Goal: Task Accomplishment & Management: Complete application form

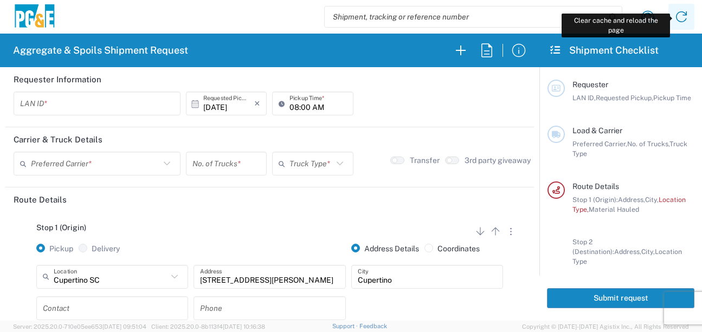
click at [685, 16] on icon at bounding box center [681, 16] width 17 height 17
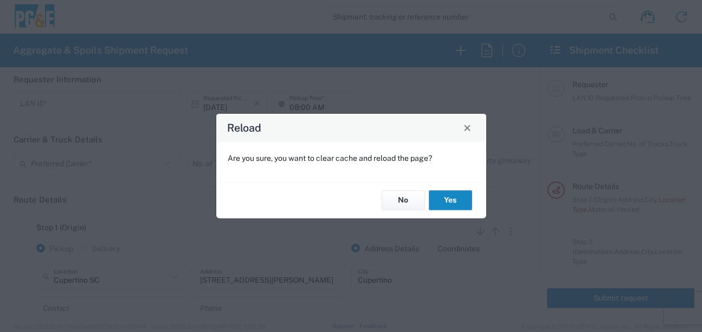
click at [444, 203] on button "Yes" at bounding box center [450, 201] width 43 height 20
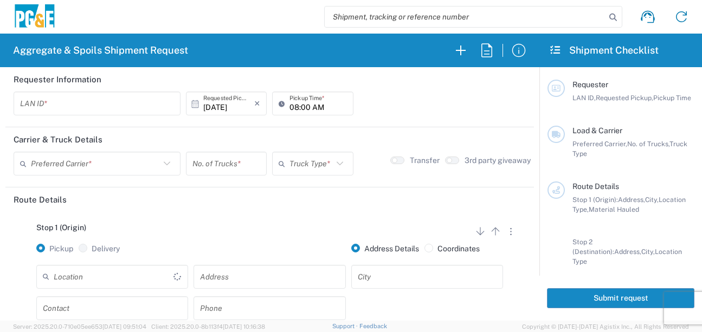
click at [26, 105] on input "text" at bounding box center [97, 103] width 154 height 19
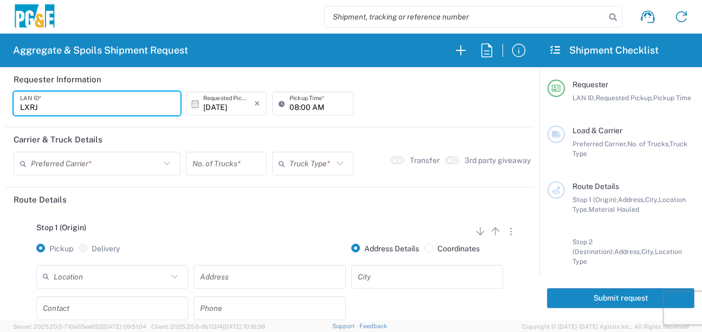
type input "LXRJ"
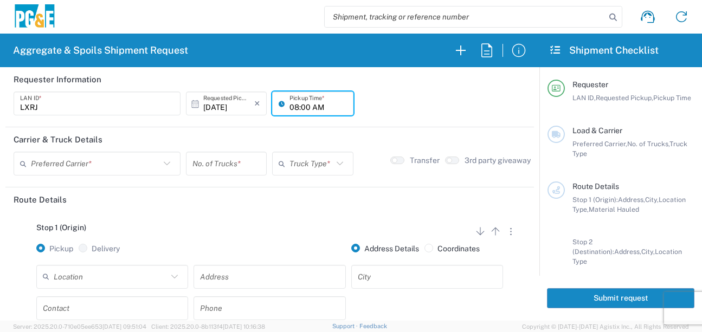
click at [291, 104] on input "08:00 AM" at bounding box center [318, 103] width 57 height 19
type input "06:00 AM"
click at [52, 160] on input "text" at bounding box center [95, 164] width 129 height 19
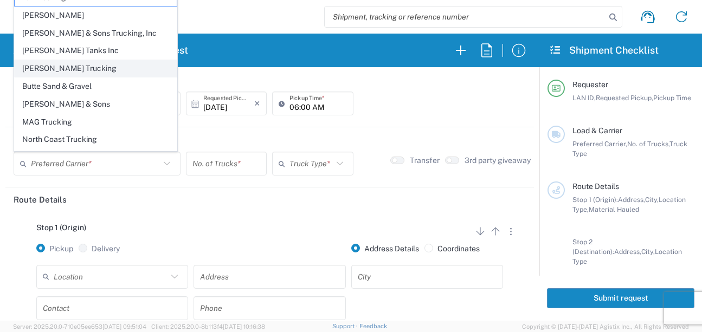
click at [46, 66] on span "[PERSON_NAME] Trucking" at bounding box center [96, 68] width 162 height 17
type input "[PERSON_NAME] Trucking"
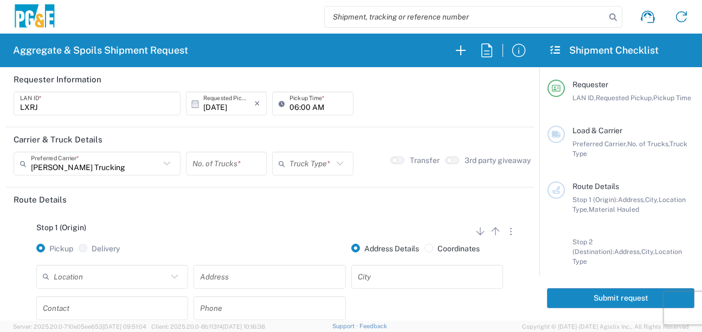
click at [218, 168] on input "number" at bounding box center [226, 164] width 68 height 19
type input "5"
click at [281, 167] on icon at bounding box center [284, 163] width 11 height 17
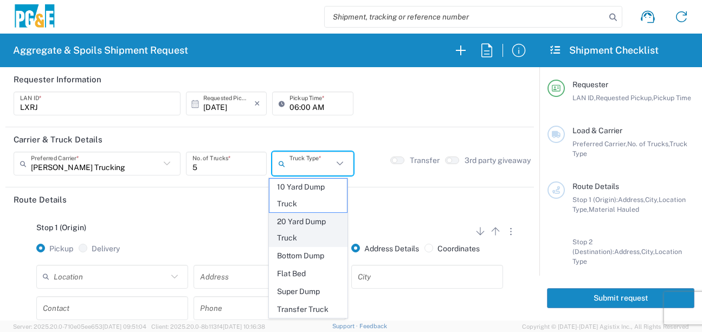
click at [285, 226] on span "20 Yard Dump Truck" at bounding box center [308, 231] width 78 height 34
type input "20 Yard Dump Truck"
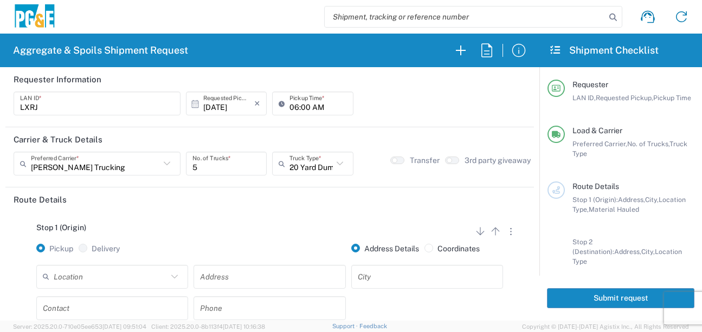
click at [282, 224] on div "Stop 1 (Origin) Add Stop Above Add Stop Below Remove Stop" at bounding box center [270, 233] width 512 height 21
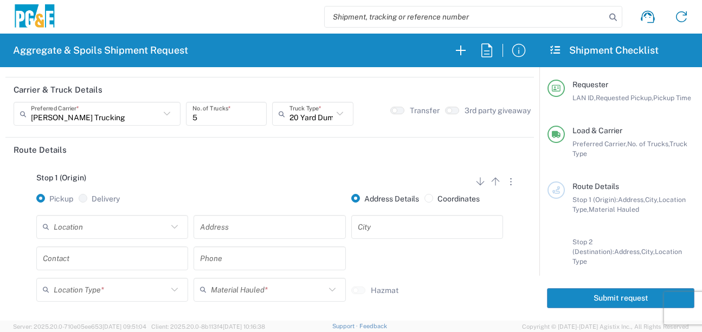
scroll to position [108, 0]
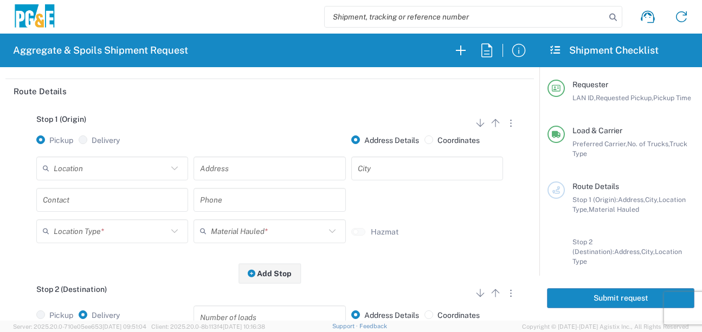
click at [117, 165] on input "text" at bounding box center [111, 168] width 114 height 19
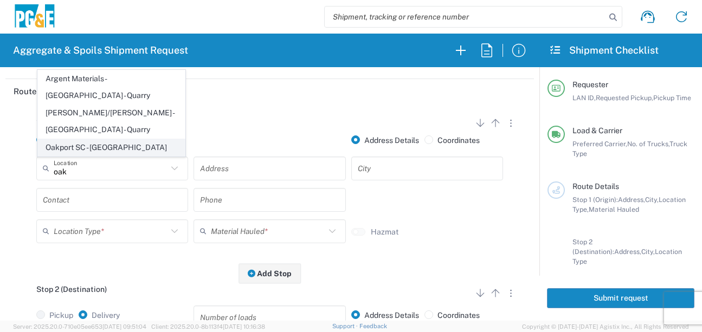
click at [112, 147] on span "Oakport SC - [GEOGRAPHIC_DATA]" at bounding box center [111, 147] width 147 height 17
type input "Oakport SC - [GEOGRAPHIC_DATA]"
type input "[STREET_ADDRESS]"
type input "[GEOGRAPHIC_DATA]"
type input "Business No Loading Dock"
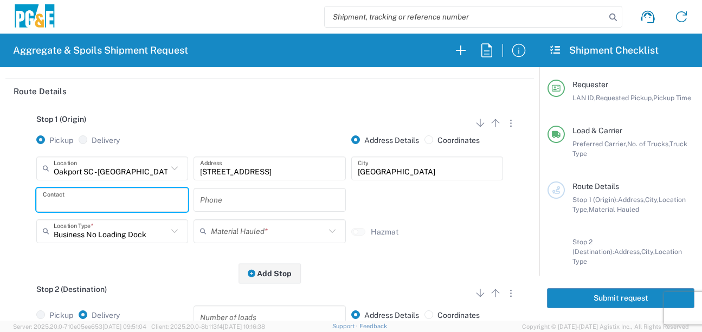
click at [94, 195] on input "text" at bounding box center [112, 199] width 139 height 19
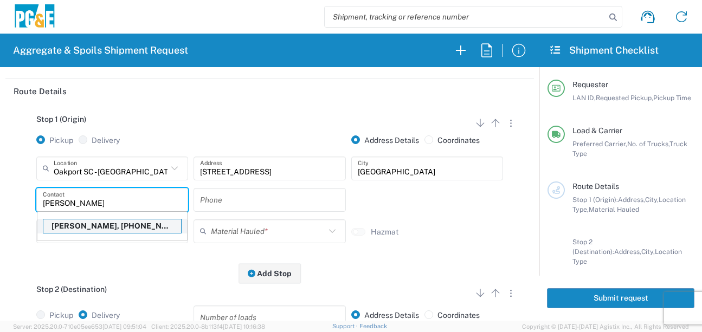
click at [110, 233] on p "[PERSON_NAME], [PHONE_NUMBER]" at bounding box center [112, 227] width 138 height 14
type input "[PERSON_NAME]"
type input "[PHONE_NUMBER]"
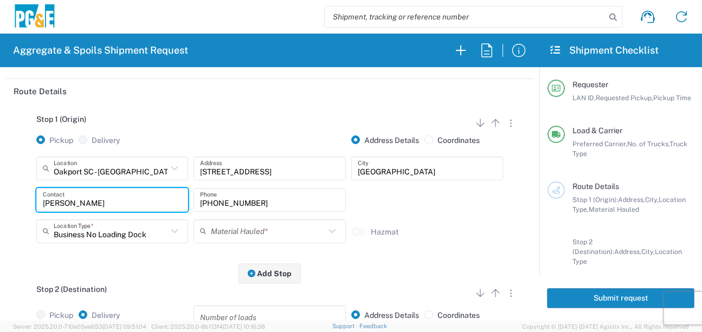
click at [223, 235] on input "text" at bounding box center [268, 231] width 114 height 19
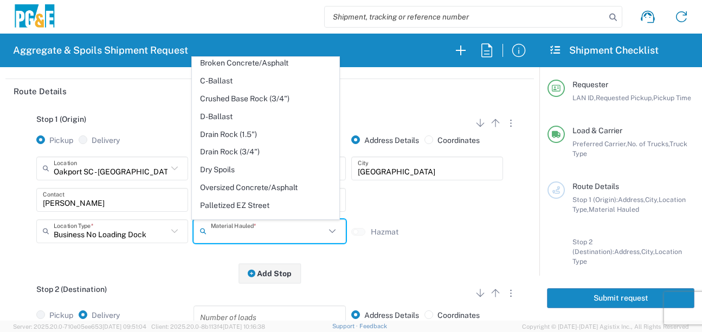
scroll to position [163, 0]
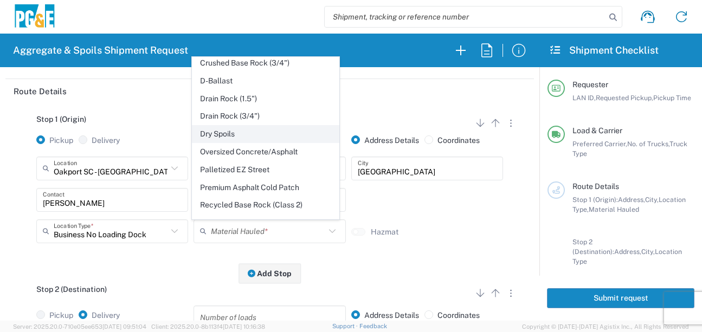
click at [221, 143] on span "Dry Spoils" at bounding box center [265, 134] width 147 height 17
type input "Dry Spoils"
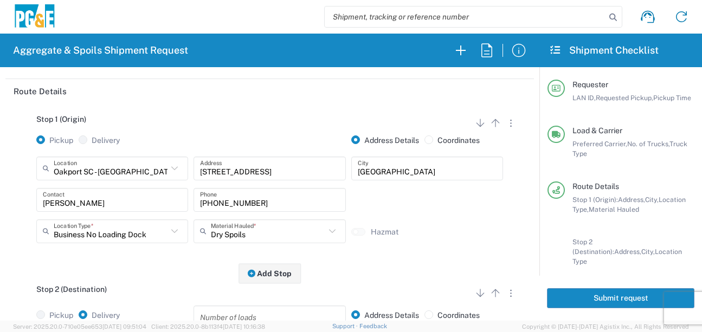
click at [158, 262] on div "Stop 1 (Origin) Add Stop Above Add Stop Below Remove Stop Pickup Delivery Addre…" at bounding box center [270, 189] width 512 height 170
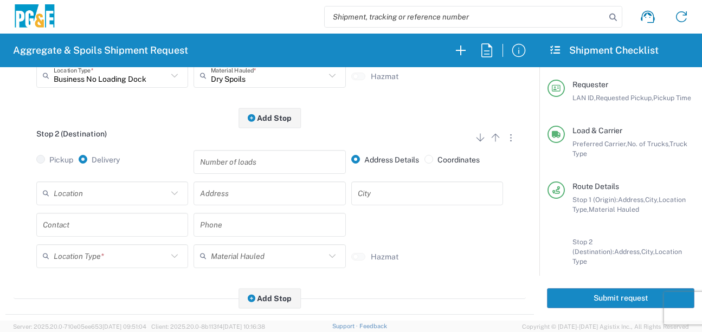
scroll to position [271, 0]
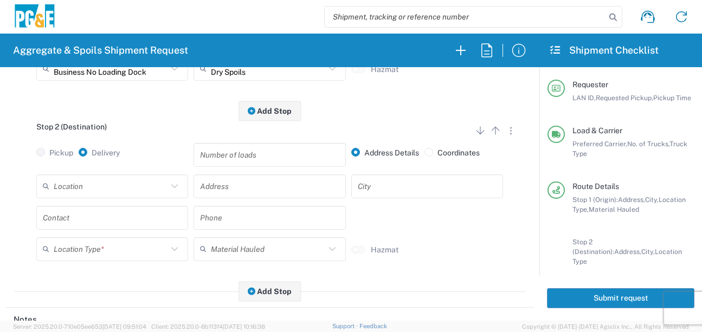
click at [107, 183] on input "text" at bounding box center [111, 186] width 114 height 19
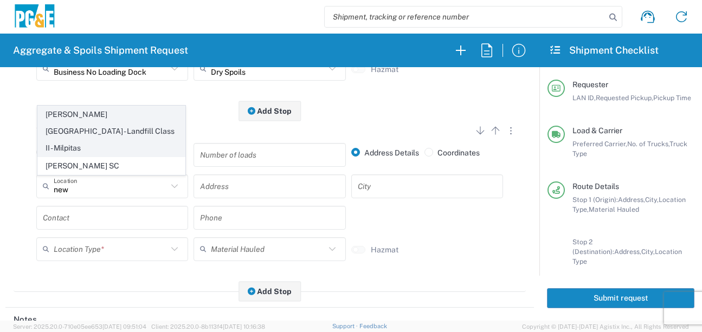
click at [105, 137] on span "[PERSON_NAME][GEOGRAPHIC_DATA] - Landfill Class II - Milpitas" at bounding box center [111, 131] width 147 height 50
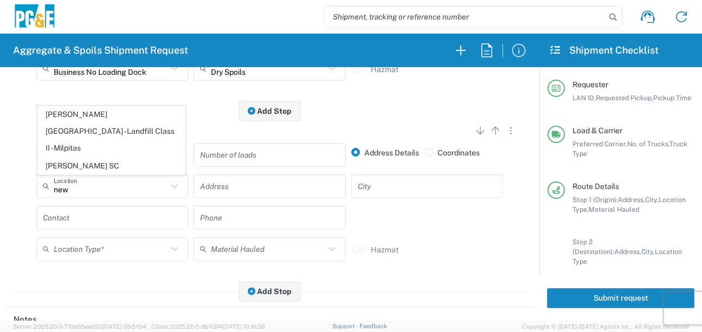
type input "[PERSON_NAME][GEOGRAPHIC_DATA] - Landfill Class II - Milpitas"
type input "[STREET_ADDRESS][PERSON_NAME]"
type input "Milpitas"
type input "Landfill"
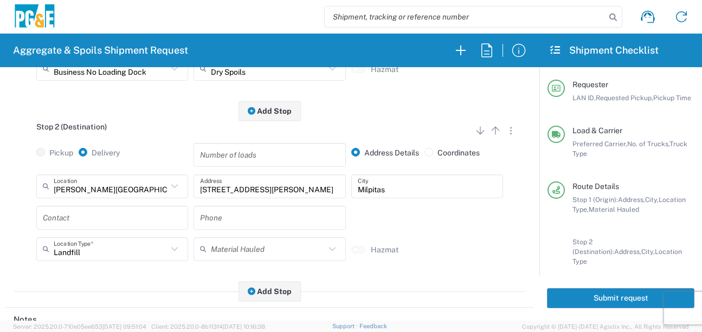
click at [82, 212] on input "text" at bounding box center [112, 217] width 139 height 19
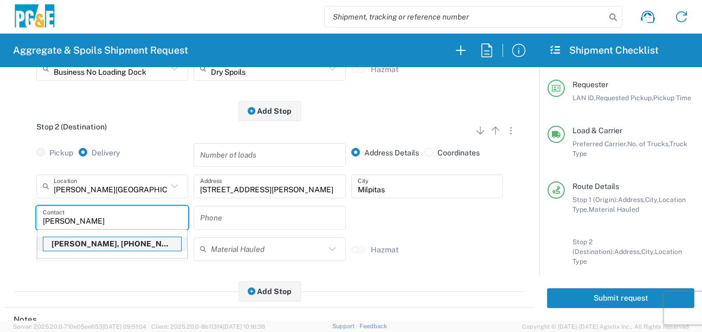
click at [82, 247] on p "[PERSON_NAME], [PHONE_NUMBER]" at bounding box center [112, 244] width 138 height 14
type input "[PERSON_NAME]"
type input "[PHONE_NUMBER]"
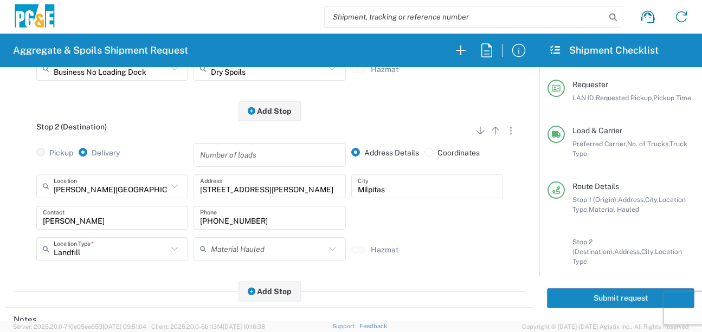
click at [114, 290] on div "Stop 2 (Destination) Add Stop Above Add Stop Below Remove Stop Pickup Delivery …" at bounding box center [270, 201] width 512 height 181
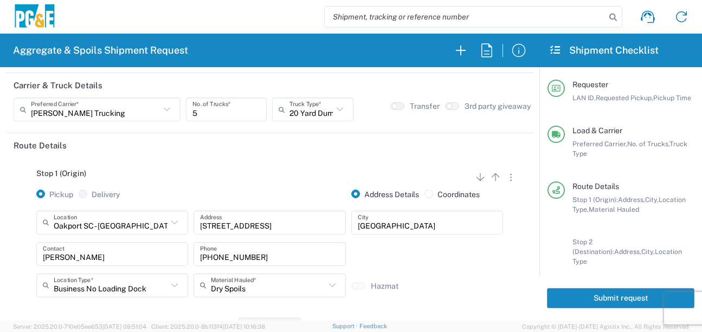
scroll to position [0, 0]
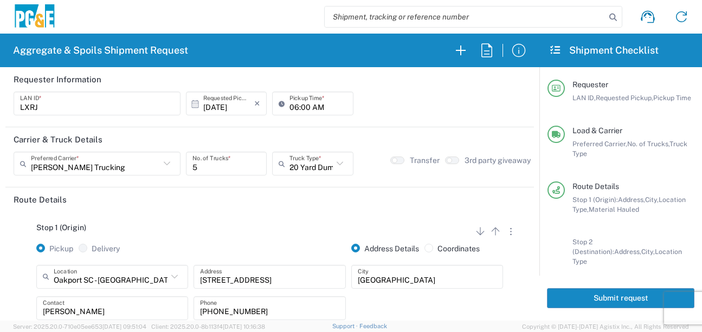
click at [611, 293] on button "Submit request" at bounding box center [620, 298] width 147 height 20
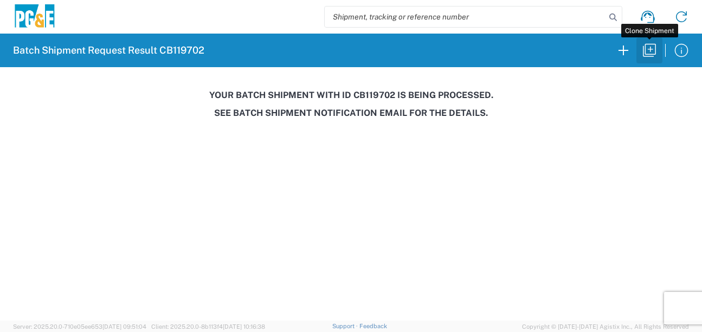
click at [652, 50] on icon "button" at bounding box center [649, 50] width 17 height 17
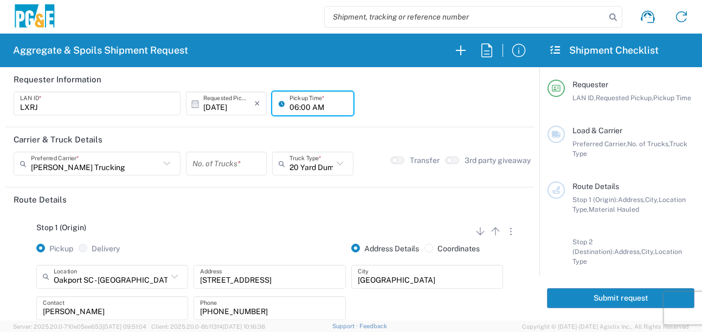
click at [303, 106] on input "06:00 AM" at bounding box center [318, 103] width 57 height 19
type input "06:30 AM"
click at [229, 175] on div "No. of Trucks *" at bounding box center [226, 164] width 81 height 24
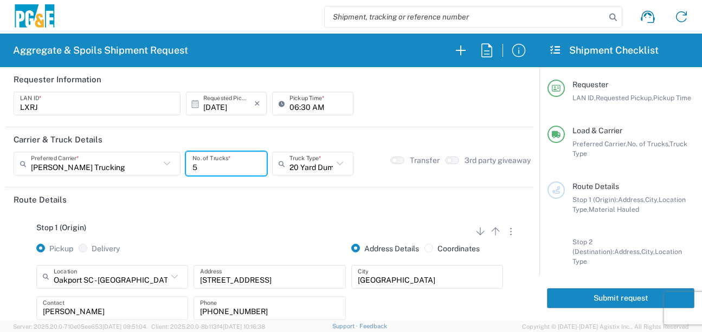
type input "5"
click at [208, 232] on div "Stop 1 (Origin) Add Stop Above Add Stop Below Remove Stop" at bounding box center [270, 233] width 512 height 21
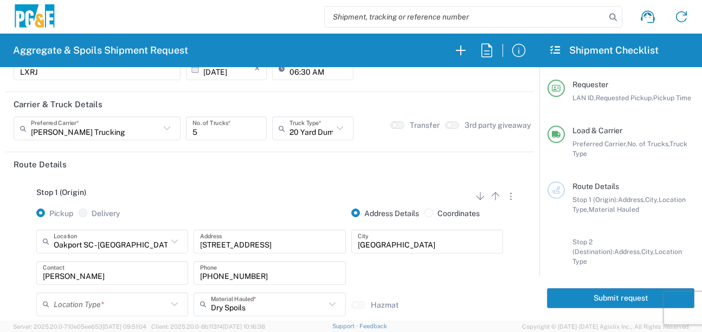
scroll to position [54, 0]
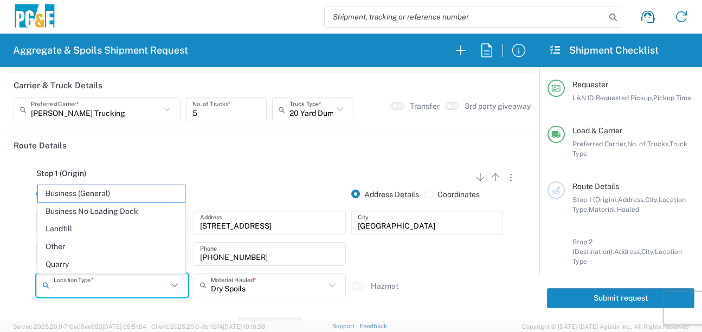
click at [123, 285] on input "text" at bounding box center [111, 285] width 114 height 19
click at [125, 215] on span "Business No Loading Dock" at bounding box center [111, 211] width 147 height 17
type input "Business No Loading Dock"
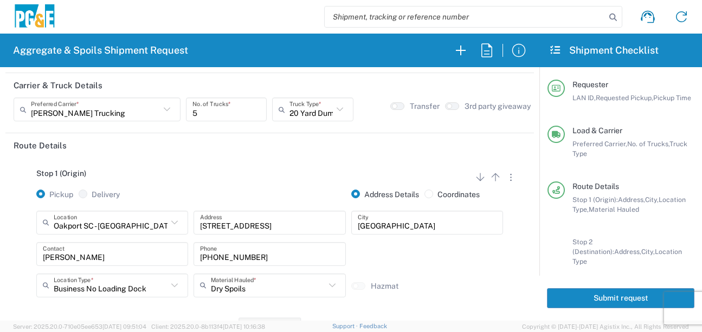
click at [238, 168] on div "Stop 1 (Origin) Add Stop Above Add Stop Below Remove Stop Pickup Delivery Addre…" at bounding box center [270, 243] width 512 height 170
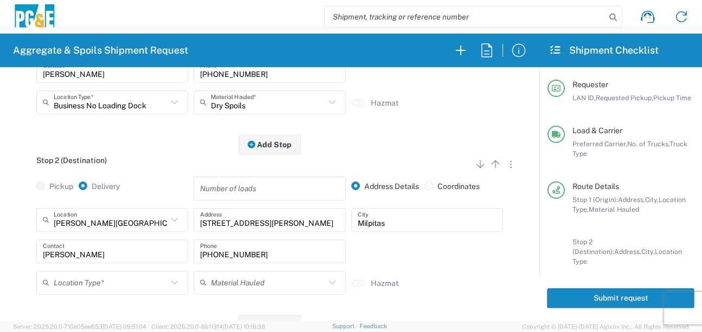
scroll to position [271, 0]
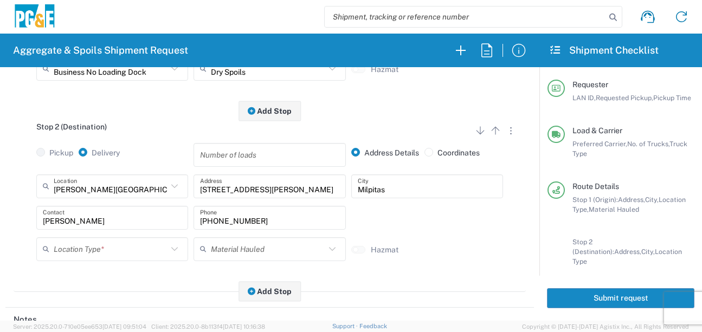
click at [96, 253] on input "text" at bounding box center [111, 249] width 114 height 19
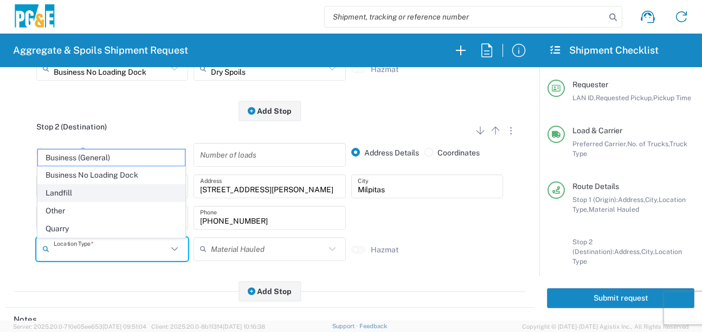
click at [91, 202] on li "Landfill" at bounding box center [111, 193] width 148 height 18
type input "Landfill"
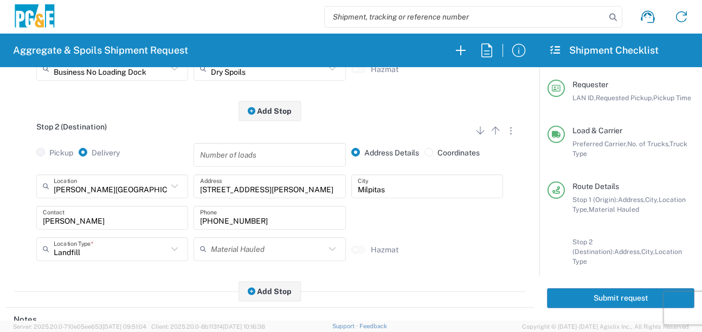
click at [104, 288] on div "Stop 2 (Destination) Add Stop Above Add Stop Below Remove Stop Pickup Delivery …" at bounding box center [270, 201] width 512 height 181
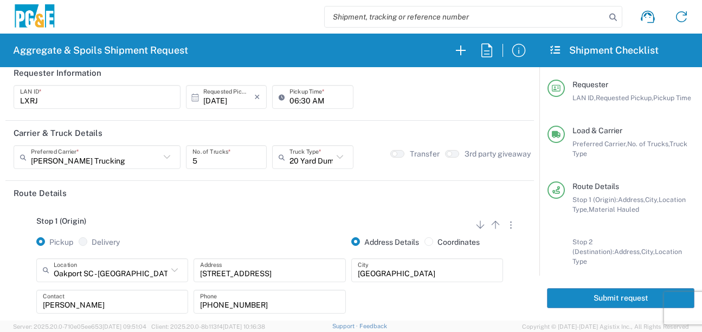
scroll to position [0, 0]
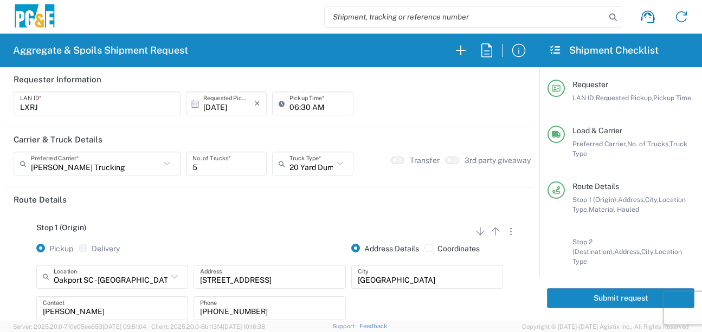
click at [579, 299] on button "Submit request" at bounding box center [620, 298] width 147 height 20
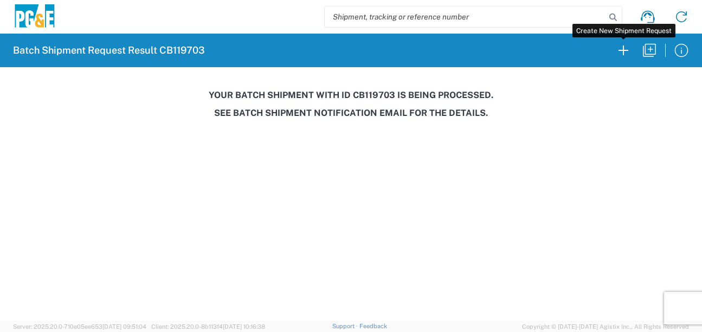
drag, startPoint x: 634, startPoint y: 57, endPoint x: 54, endPoint y: 90, distance: 581.1
click at [634, 57] on button "button" at bounding box center [624, 50] width 26 height 26
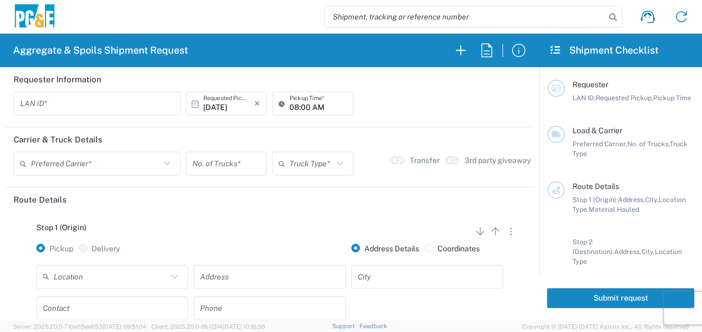
click at [85, 105] on input "text" at bounding box center [97, 103] width 154 height 19
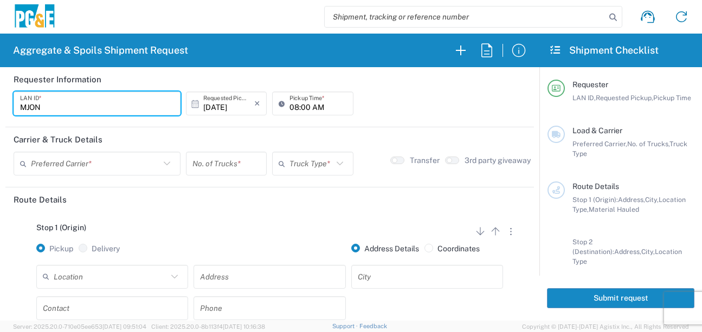
type input "MJON"
click at [294, 111] on input "08:00 AM" at bounding box center [318, 103] width 57 height 19
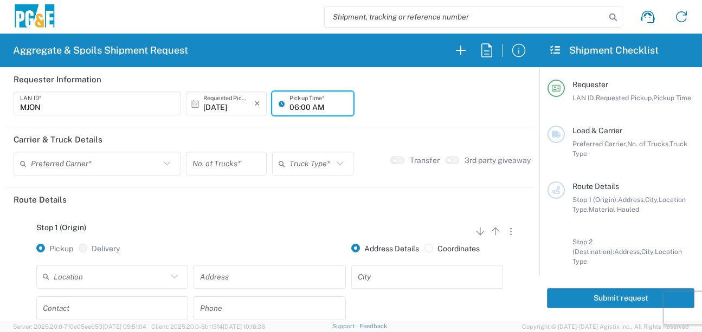
click at [304, 107] on input "06:00 AM" at bounding box center [318, 103] width 57 height 19
type input "06:30 AM"
click at [92, 170] on input "text" at bounding box center [95, 164] width 129 height 19
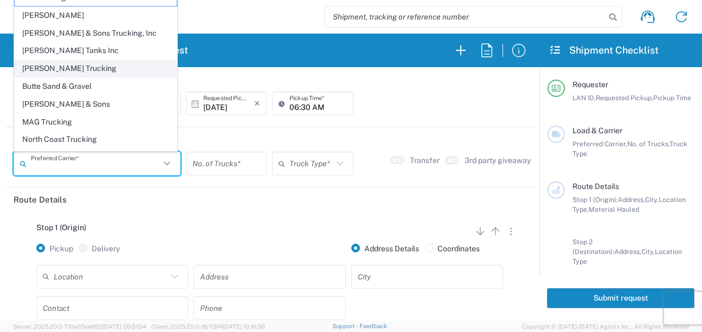
click at [46, 72] on span "[PERSON_NAME] Trucking" at bounding box center [96, 68] width 162 height 17
type input "[PERSON_NAME] Trucking"
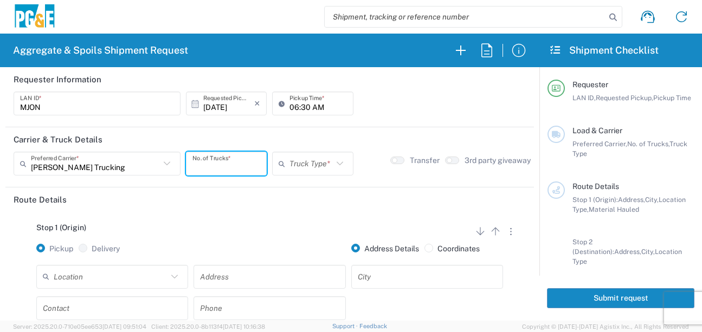
click at [218, 162] on input "number" at bounding box center [226, 164] width 68 height 19
type input "5"
click at [318, 164] on input "text" at bounding box center [311, 164] width 43 height 19
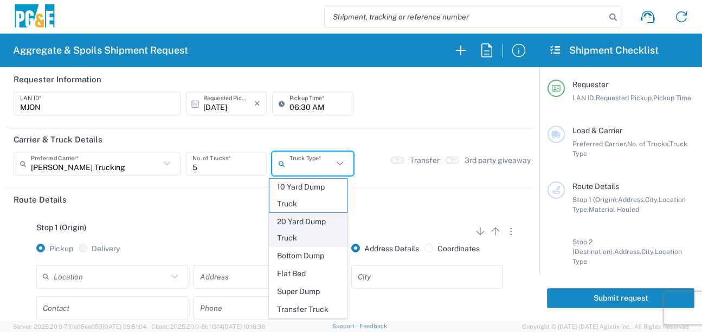
click at [307, 235] on span "20 Yard Dump Truck" at bounding box center [308, 231] width 78 height 34
type input "20 Yard Dump Truck"
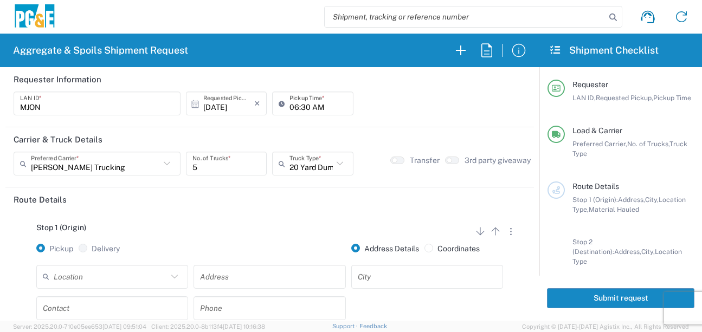
click at [275, 220] on div "Stop 1 (Origin) Add Stop Above Add Stop Below Remove Stop Pickup Delivery Addre…" at bounding box center [270, 297] width 512 height 170
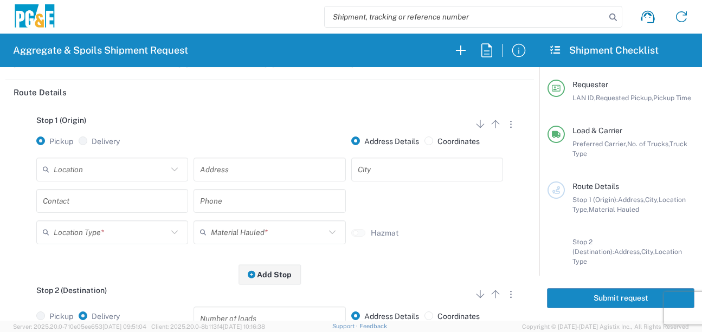
scroll to position [108, 0]
click at [147, 169] on input "text" at bounding box center [111, 168] width 114 height 19
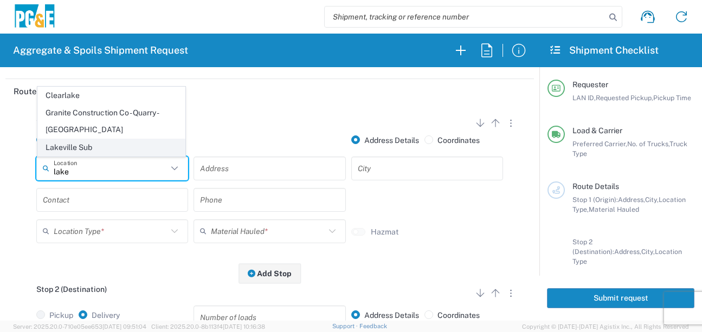
click at [92, 144] on span "Lakeville Sub" at bounding box center [111, 147] width 147 height 17
type input "Lakeville Sub"
type input "[STREET_ADDRESS]"
type input "Petaluma"
type input "Business No Loading Dock"
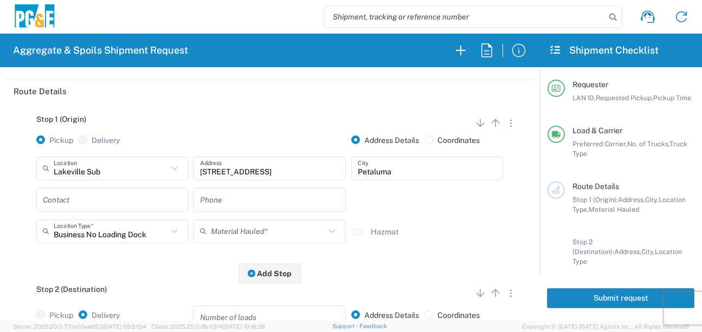
click at [99, 205] on input "text" at bounding box center [112, 199] width 139 height 19
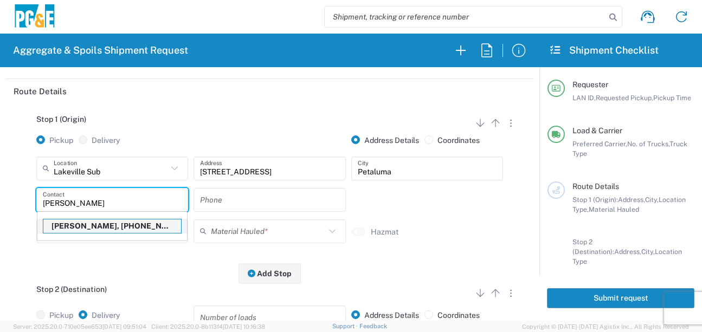
type input "[PERSON_NAME]"
click at [86, 224] on p "[PERSON_NAME], [PHONE_NUMBER]" at bounding box center [112, 227] width 138 height 14
type input "mjon"
type input "[PERSON_NAME]"
type input "[PHONE_NUMBER]"
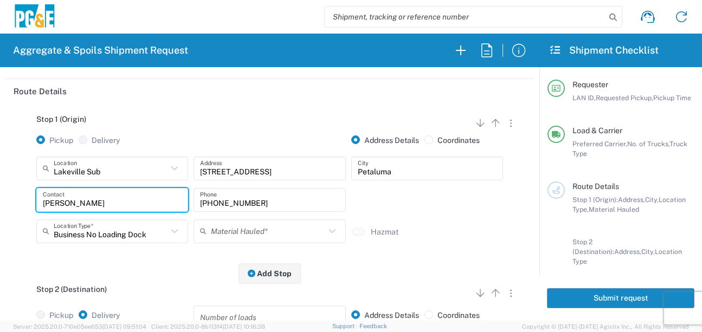
click at [247, 230] on input "text" at bounding box center [268, 231] width 114 height 19
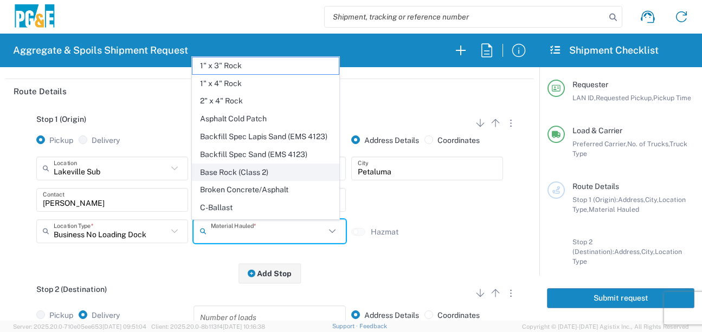
scroll to position [210, 0]
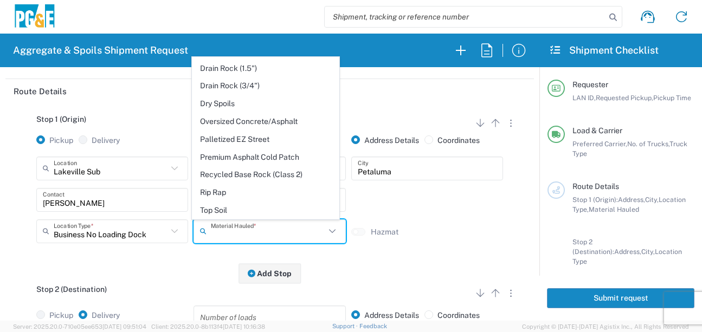
drag, startPoint x: 236, startPoint y: 105, endPoint x: 235, endPoint y: 117, distance: 11.4
click at [236, 105] on span "Dry Spoils" at bounding box center [265, 103] width 147 height 17
type input "Dry Spoils"
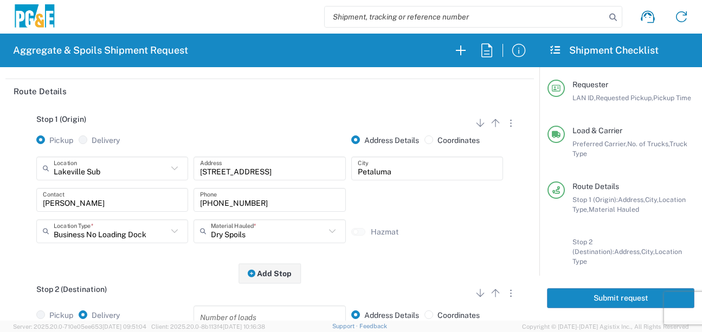
click at [153, 254] on div "Stop 1 (Origin) Add Stop Above Add Stop Below Remove Stop Pickup Delivery Addre…" at bounding box center [270, 189] width 512 height 170
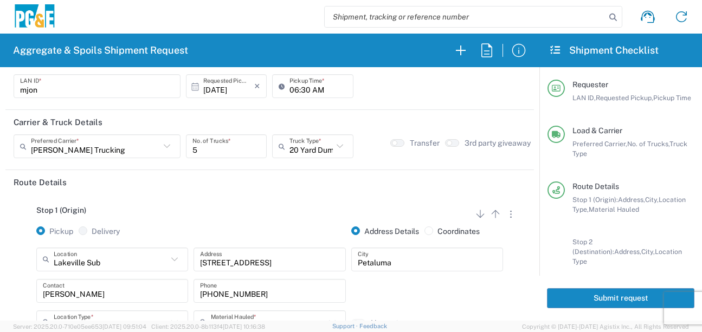
scroll to position [0, 0]
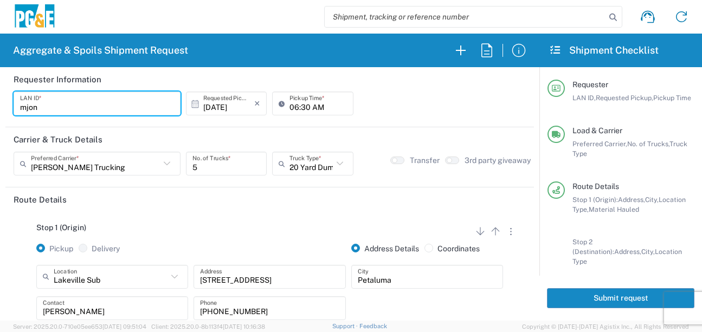
drag, startPoint x: 54, startPoint y: 106, endPoint x: -4, endPoint y: 107, distance: 58.6
click at [0, 107] on html "Aggregate & Spoils Shipment Request Requester Information mjon LAN ID * [DATE] …" at bounding box center [351, 166] width 702 height 332
type input "MJON"
click at [229, 203] on header "Route Details" at bounding box center [269, 200] width 529 height 24
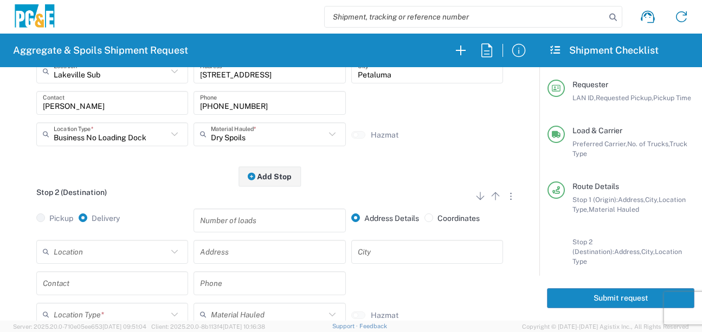
scroll to position [217, 0]
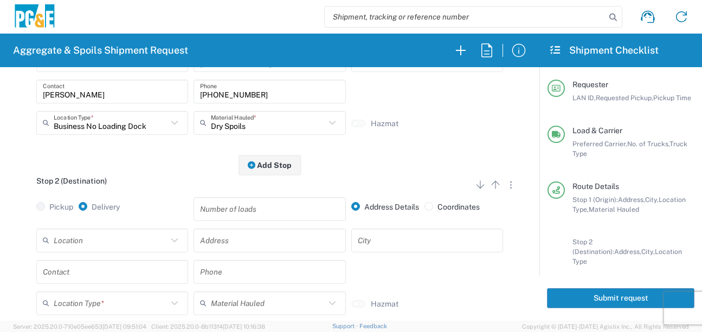
click at [102, 240] on input "text" at bounding box center [111, 240] width 114 height 19
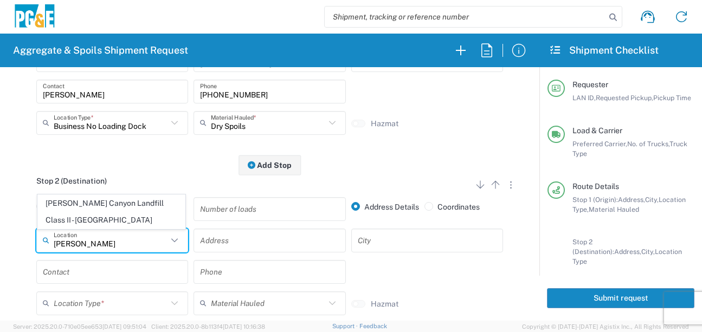
click at [93, 215] on span "[PERSON_NAME] Canyon Landfill Class II - [GEOGRAPHIC_DATA]" at bounding box center [111, 212] width 147 height 34
type input "[PERSON_NAME] Canyon Landfill Class II - [GEOGRAPHIC_DATA]"
type input "[STREET_ADDRESS][PERSON_NAME]"
type input "[GEOGRAPHIC_DATA]"
type input "Landfill"
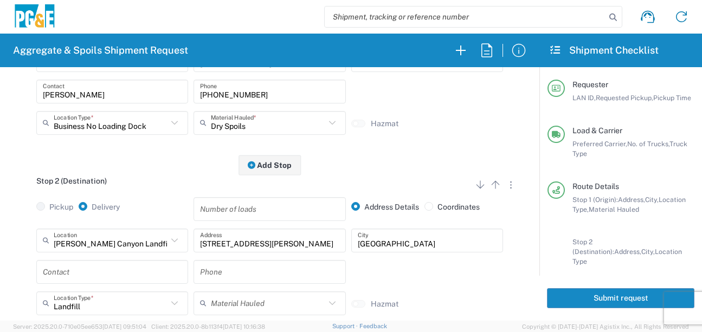
click at [80, 273] on input "text" at bounding box center [112, 271] width 139 height 19
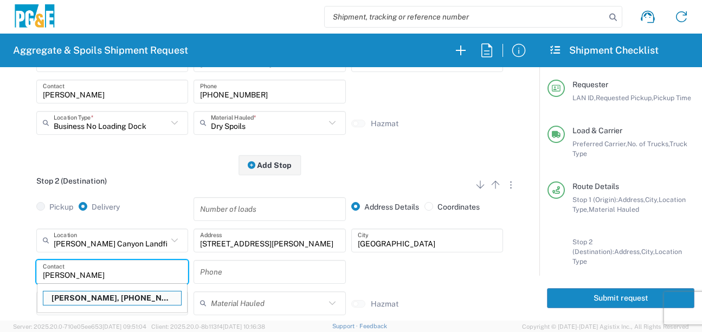
click at [84, 297] on p "[PERSON_NAME], [PHONE_NUMBER]" at bounding box center [112, 299] width 138 height 14
type input "[PERSON_NAME]"
type input "[PHONE_NUMBER]"
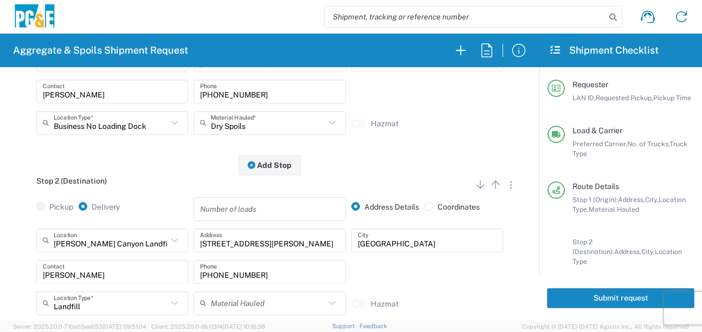
click at [21, 216] on div "Pickup Delivery Number of loads Address Details Coordinates" at bounding box center [270, 212] width 518 height 31
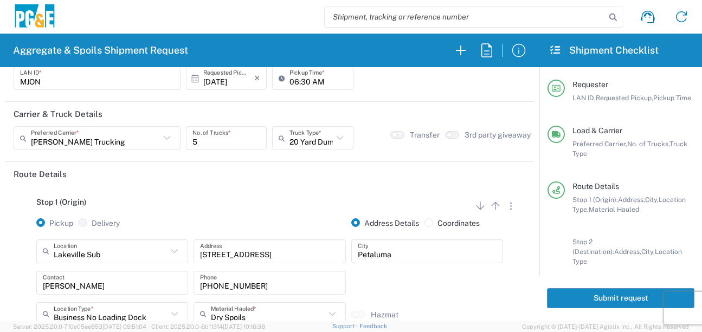
scroll to position [0, 0]
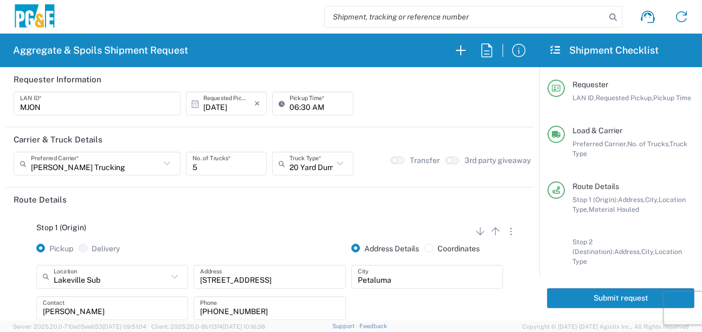
click at [582, 302] on button "Submit request" at bounding box center [620, 298] width 147 height 20
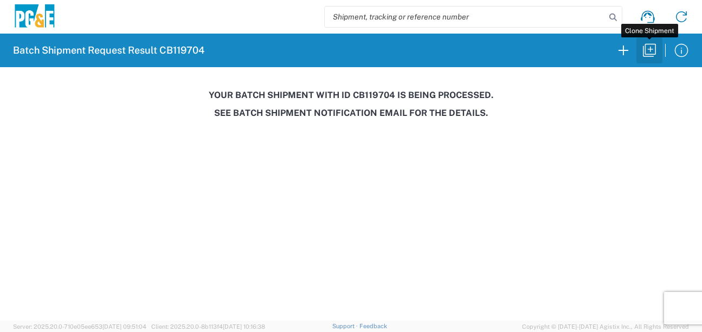
click at [652, 49] on icon "button" at bounding box center [649, 50] width 17 height 17
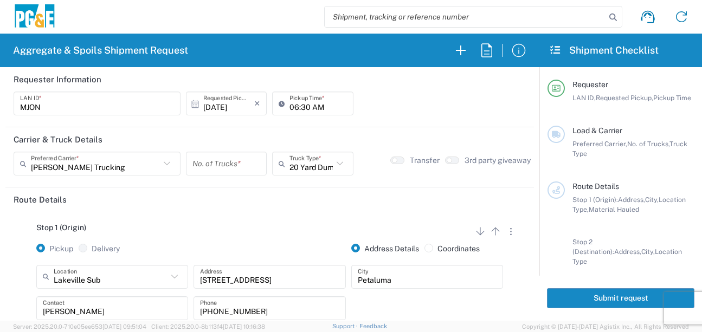
click at [282, 108] on icon at bounding box center [284, 103] width 11 height 17
click at [292, 107] on input "06:30 AM" at bounding box center [318, 103] width 57 height 19
click at [299, 105] on input "07:30 AM" at bounding box center [318, 103] width 57 height 19
type input "07:00 AM"
click at [231, 163] on input "number" at bounding box center [226, 164] width 68 height 19
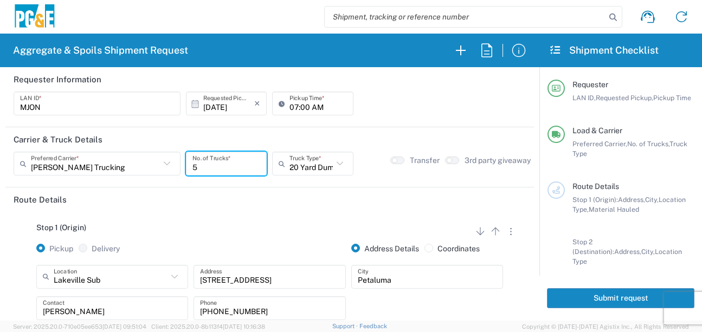
type input "5"
click at [259, 242] on div "Stop 1 (Origin) Add Stop Above Add Stop Below Remove Stop" at bounding box center [270, 233] width 512 height 21
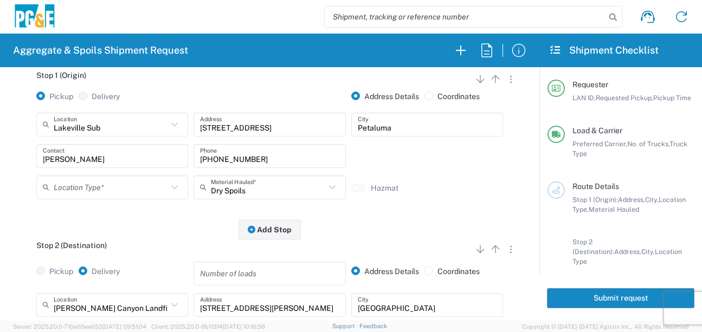
scroll to position [163, 0]
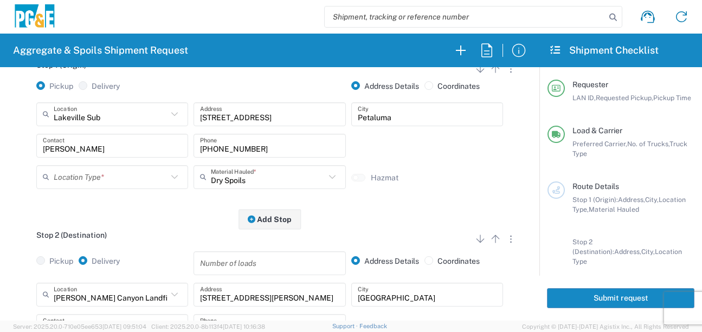
click at [83, 179] on input "text" at bounding box center [111, 177] width 114 height 19
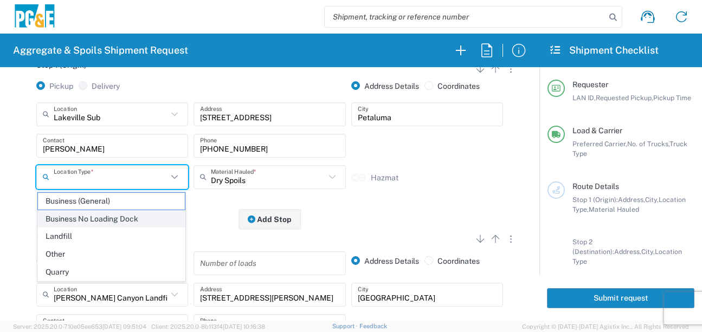
click at [82, 216] on span "Business No Loading Dock" at bounding box center [111, 219] width 147 height 17
type input "Business No Loading Dock"
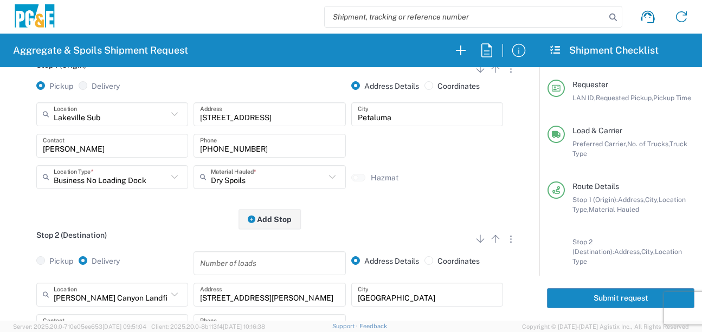
click at [140, 219] on div "Stop 1 (Origin) Add Stop Above Add Stop Below Remove Stop Pickup Delivery Addre…" at bounding box center [270, 134] width 512 height 170
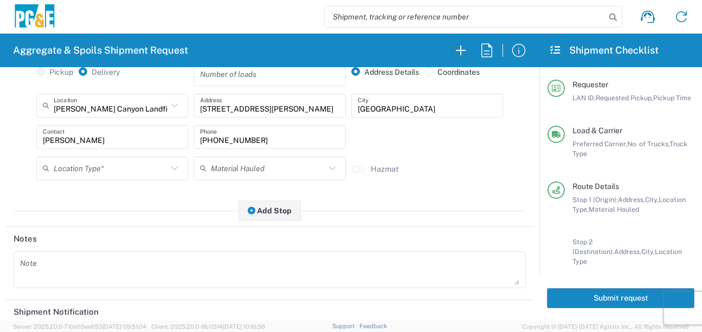
scroll to position [380, 0]
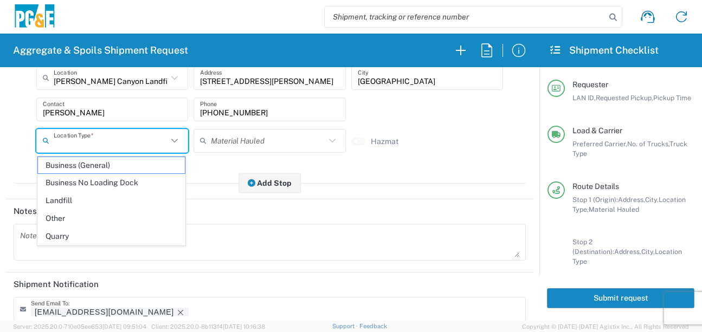
click at [116, 143] on input "text" at bounding box center [111, 140] width 114 height 19
click at [88, 203] on span "Landfill" at bounding box center [111, 200] width 147 height 17
type input "Landfill"
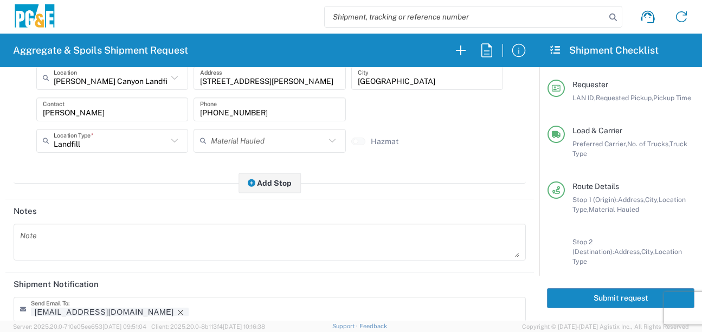
click at [108, 185] on main "Stop 1 (Origin) Add Stop Above Add Stop Below Remove Stop Pickup Delivery Addre…" at bounding box center [269, 13] width 529 height 363
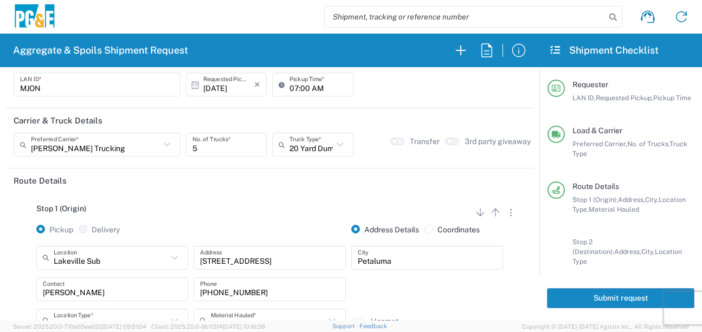
scroll to position [0, 0]
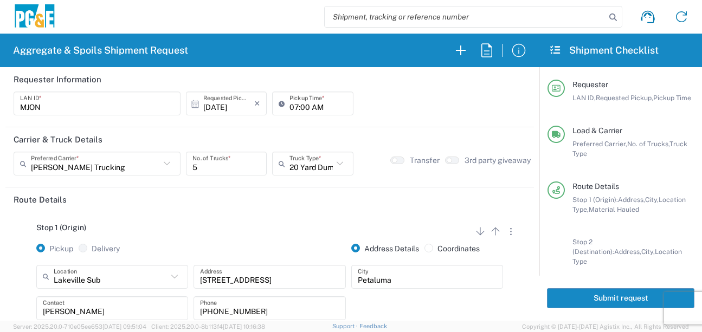
click at [622, 295] on button "Submit request" at bounding box center [620, 298] width 147 height 20
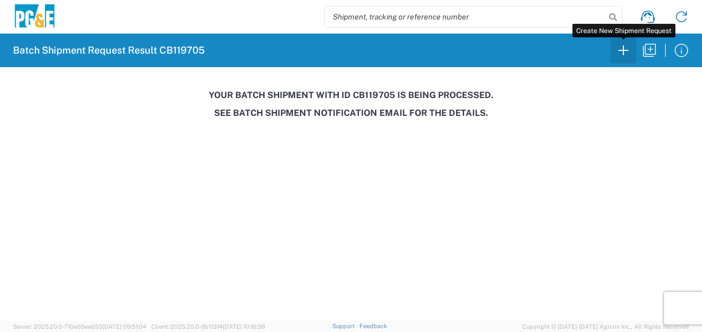
click at [622, 56] on icon "button" at bounding box center [623, 50] width 17 height 17
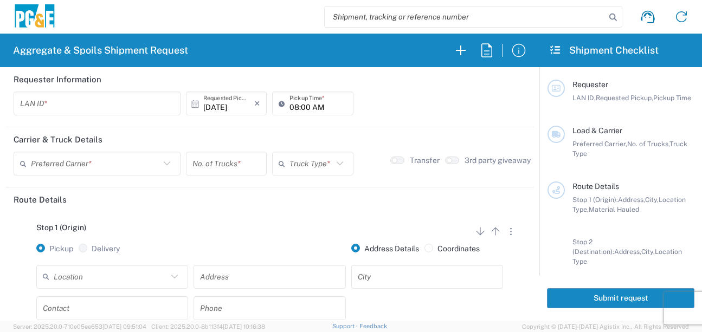
click at [68, 102] on input "text" at bounding box center [97, 103] width 154 height 19
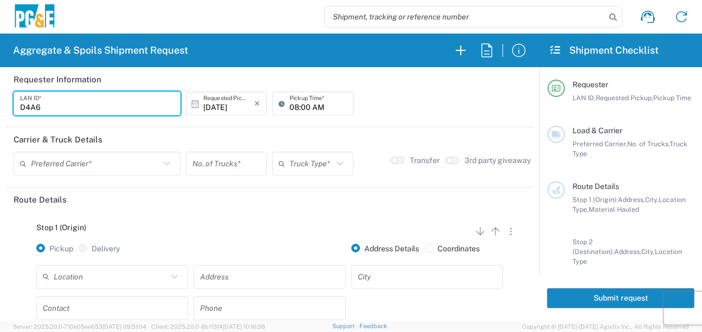
type input "D4A6"
click at [290, 110] on input "08:00 AM" at bounding box center [318, 103] width 57 height 19
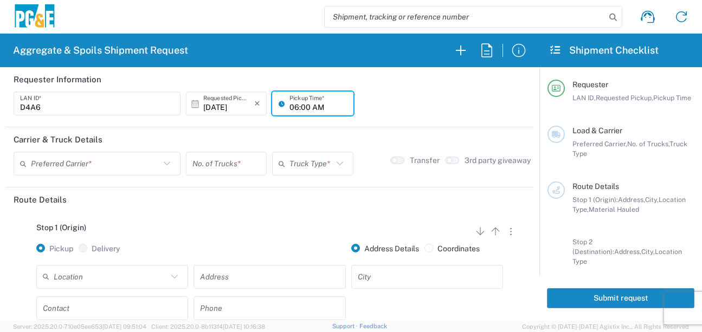
type input "06:00 AM"
drag, startPoint x: 401, startPoint y: 108, endPoint x: 383, endPoint y: 110, distance: 18.0
click at [401, 107] on div "D4A6 LAN ID * [DATE] × Requested Pickup * Cancel Apply 06:00 AM Pickup Time *" at bounding box center [270, 107] width 518 height 31
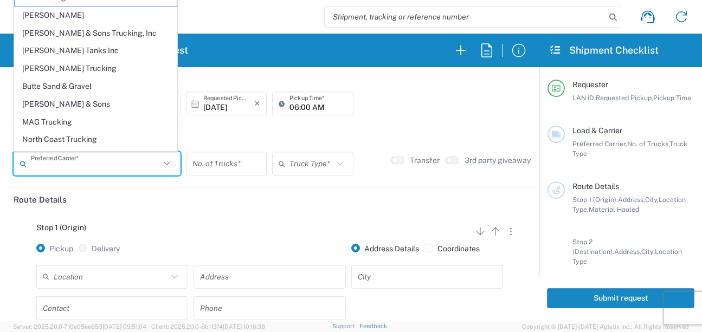
click at [114, 165] on input "text" at bounding box center [95, 164] width 129 height 19
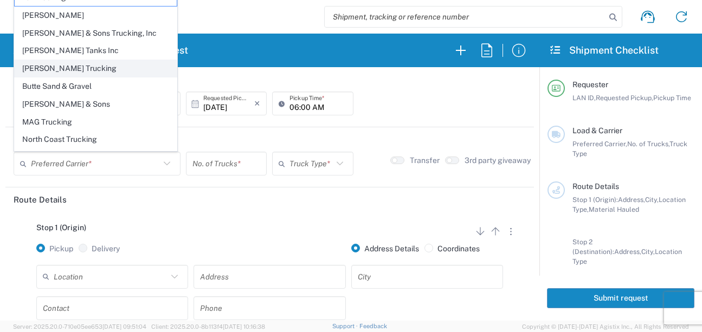
click at [49, 66] on span "[PERSON_NAME] Trucking" at bounding box center [96, 68] width 162 height 17
type input "[PERSON_NAME] Trucking"
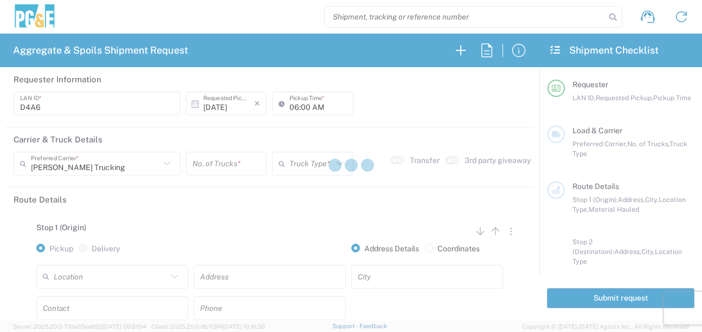
click at [249, 171] on div at bounding box center [351, 166] width 702 height 332
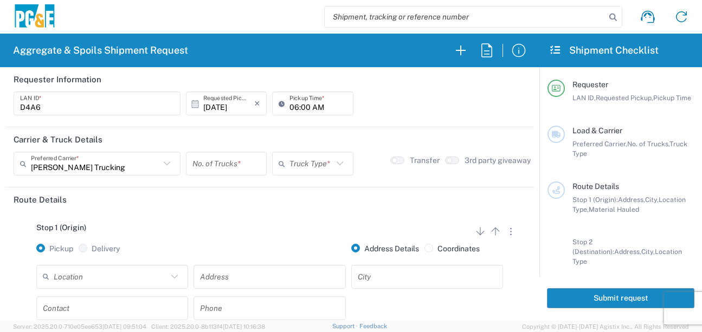
click at [242, 163] on input "number" at bounding box center [226, 164] width 68 height 19
type input "6"
click at [326, 164] on input "text" at bounding box center [311, 164] width 43 height 19
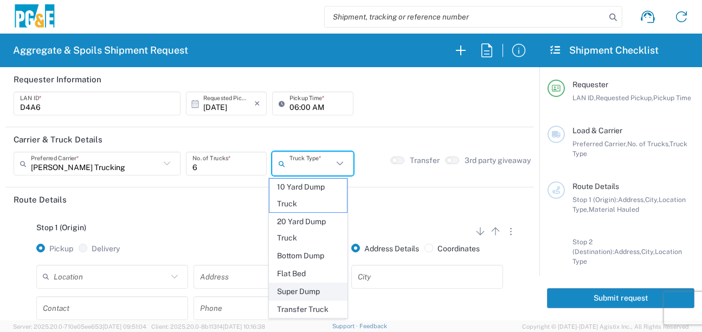
click at [309, 289] on span "Super Dump" at bounding box center [308, 292] width 78 height 17
type input "Super Dump"
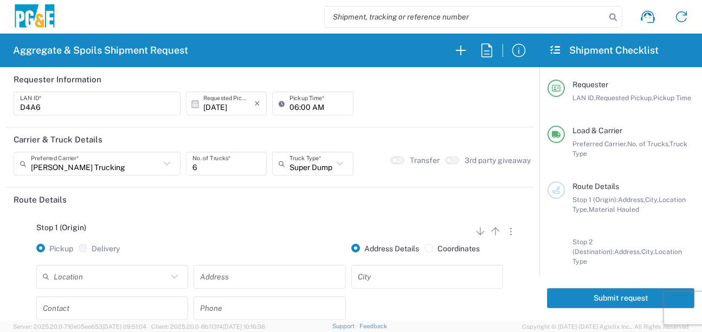
click at [264, 210] on header "Route Details" at bounding box center [269, 200] width 529 height 24
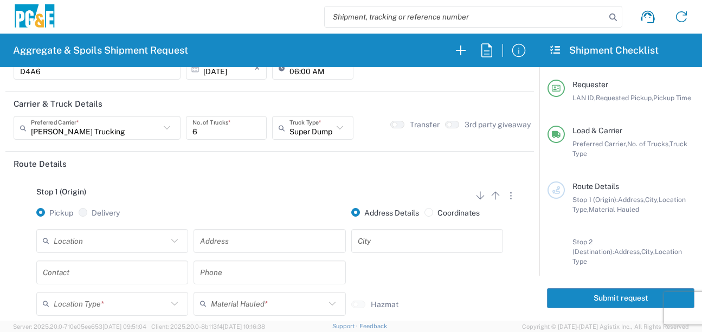
scroll to position [54, 0]
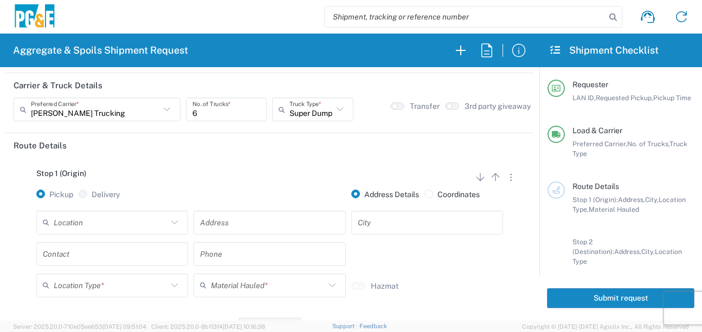
click at [125, 226] on input "text" at bounding box center [111, 222] width 114 height 19
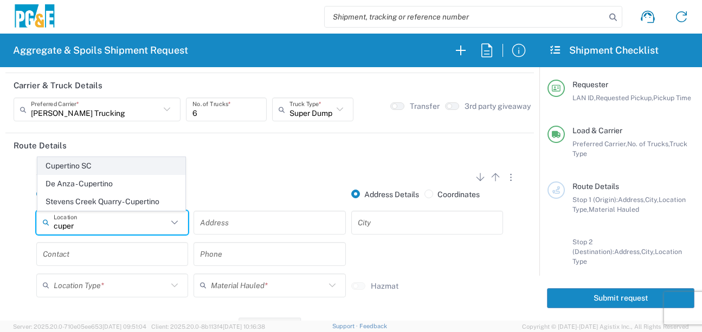
click at [92, 168] on span "Cupertino SC" at bounding box center [111, 166] width 147 height 17
type input "Cupertino SC"
type input "[STREET_ADDRESS][PERSON_NAME]"
type input "Cupertino"
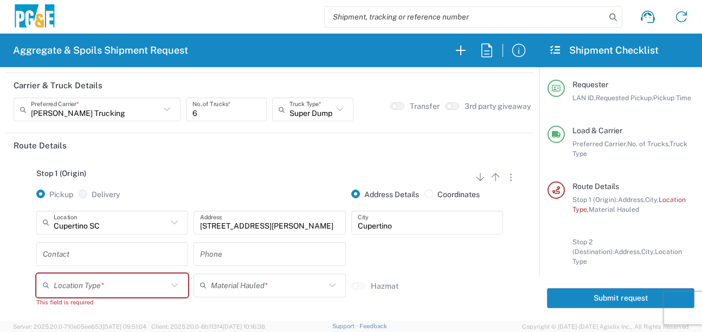
click at [86, 261] on input "text" at bounding box center [112, 254] width 139 height 19
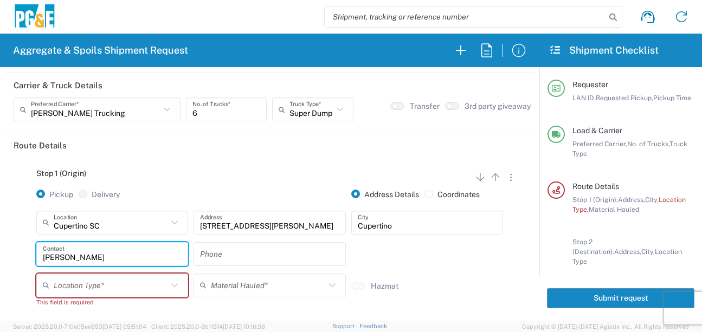
type input "[PERSON_NAME]"
click at [251, 253] on input "text" at bounding box center [269, 254] width 139 height 19
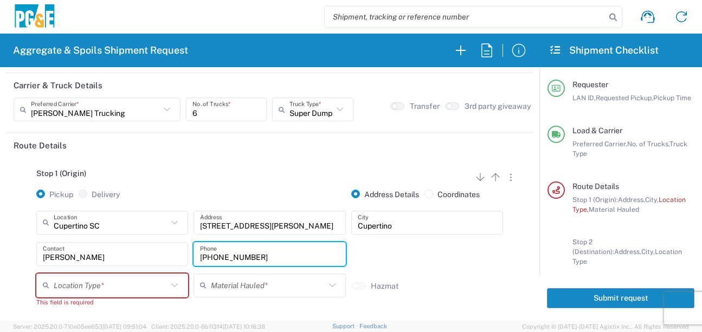
type input "[PHONE_NUMBER]"
click at [61, 285] on input "text" at bounding box center [111, 285] width 114 height 19
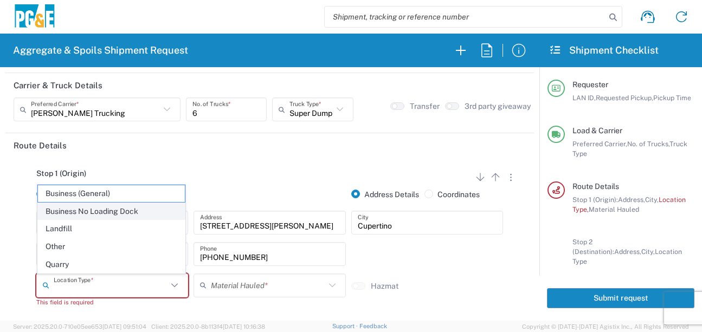
click at [97, 214] on span "Business No Loading Dock" at bounding box center [111, 211] width 147 height 17
type input "Business No Loading Dock"
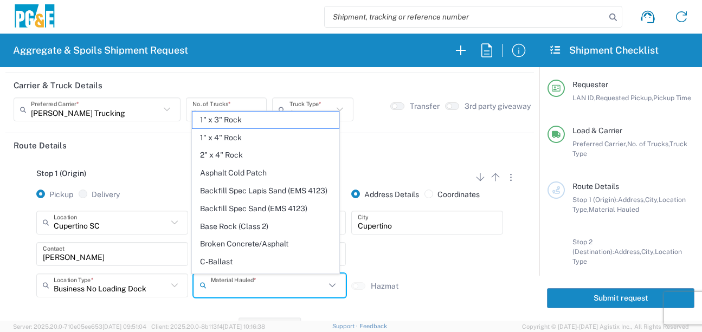
click at [215, 281] on input "text" at bounding box center [268, 285] width 114 height 19
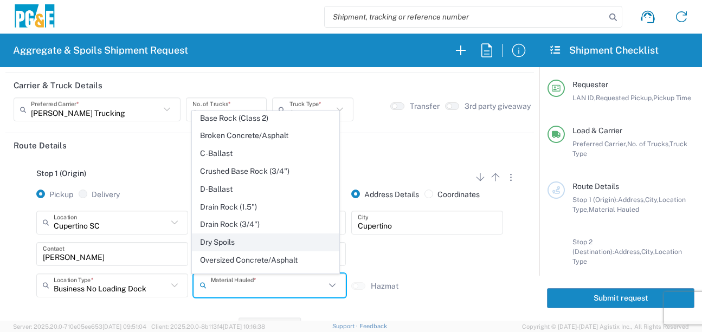
click at [218, 251] on span "Dry Spoils" at bounding box center [265, 242] width 147 height 17
type input "Dry Spoils"
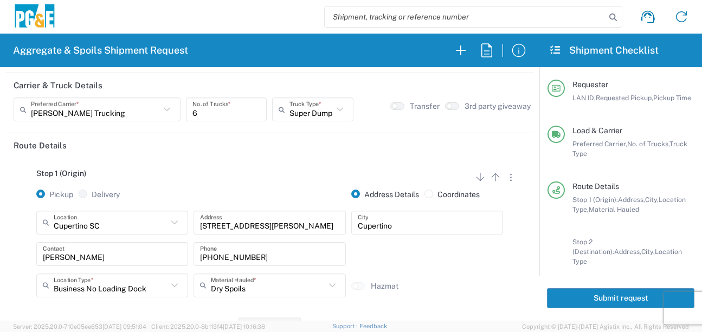
click at [32, 256] on div "Cupertino SC Location [GEOGRAPHIC_DATA] [GEOGRAPHIC_DATA] [STREET_ADDRESS][PERS…" at bounding box center [270, 258] width 512 height 94
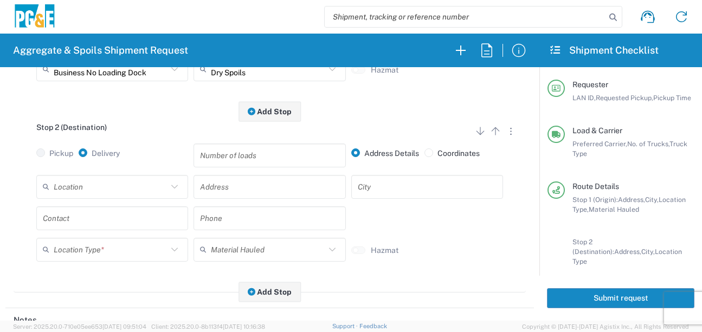
scroll to position [271, 0]
click at [89, 194] on input "text" at bounding box center [111, 186] width 114 height 19
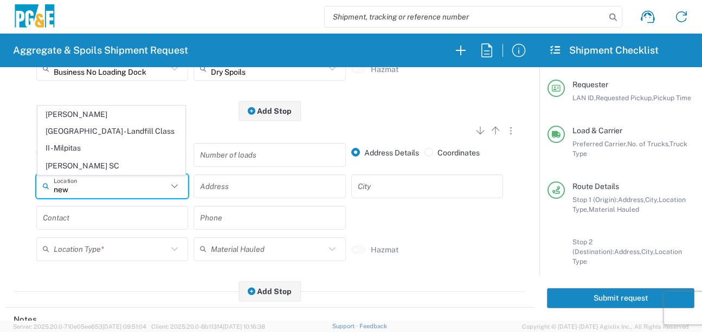
drag, startPoint x: 93, startPoint y: 137, endPoint x: 87, endPoint y: 178, distance: 41.6
click at [93, 136] on span "[PERSON_NAME][GEOGRAPHIC_DATA] - Landfill Class II - Milpitas" at bounding box center [111, 131] width 147 height 50
type input "[PERSON_NAME][GEOGRAPHIC_DATA] - Landfill Class II - Milpitas"
type input "[STREET_ADDRESS][PERSON_NAME]"
type input "Milpitas"
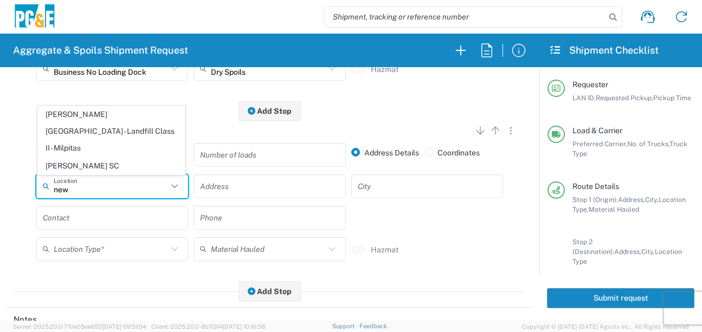
type input "Landfill"
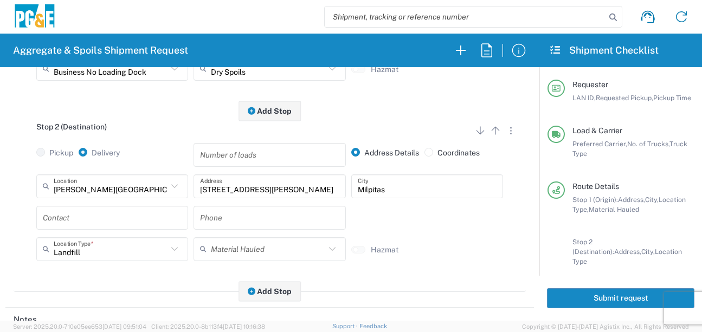
click at [85, 219] on input "text" at bounding box center [112, 217] width 139 height 19
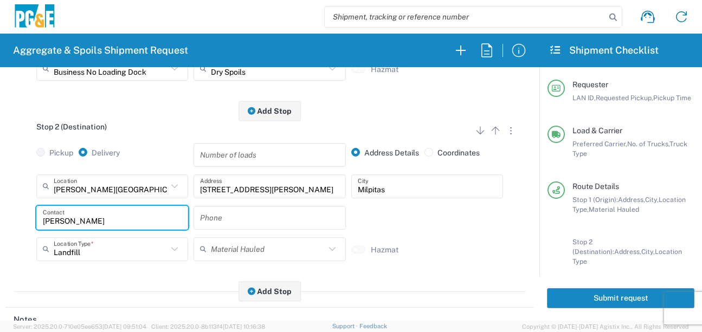
type input "[PERSON_NAME]"
click at [231, 216] on input "text" at bounding box center [269, 217] width 139 height 19
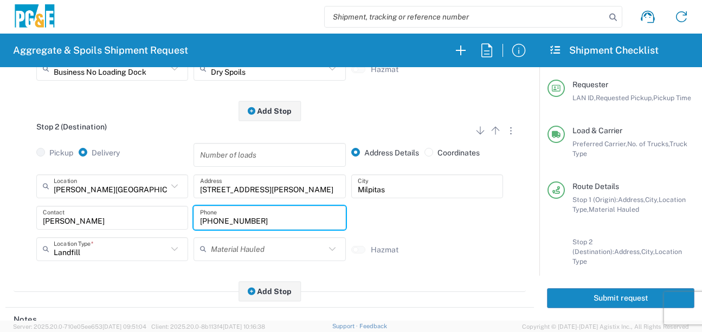
type input "[PHONE_NUMBER]"
click at [23, 209] on div "[PERSON_NAME][GEOGRAPHIC_DATA] - Landfill Class II - [GEOGRAPHIC_DATA] Location…" at bounding box center [270, 222] width 512 height 94
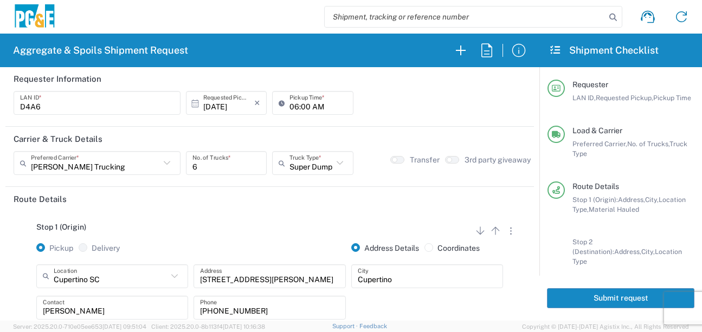
scroll to position [0, 0]
click at [581, 299] on button "Submit request" at bounding box center [620, 298] width 147 height 20
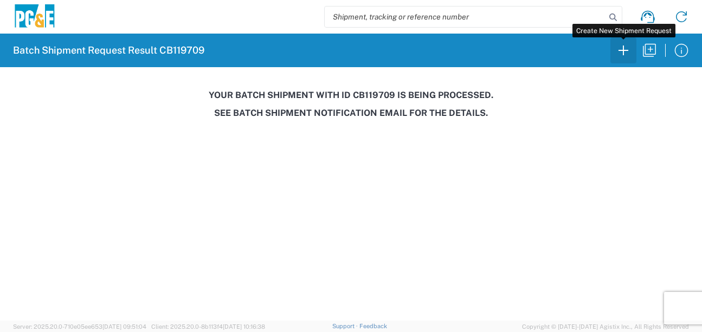
click at [625, 54] on icon "button" at bounding box center [623, 50] width 17 height 17
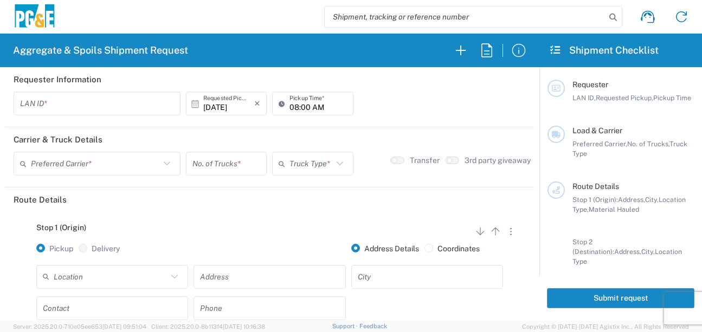
click at [78, 89] on header "Requester Information" at bounding box center [269, 79] width 529 height 24
click at [86, 114] on div "LAN ID *" at bounding box center [97, 104] width 167 height 24
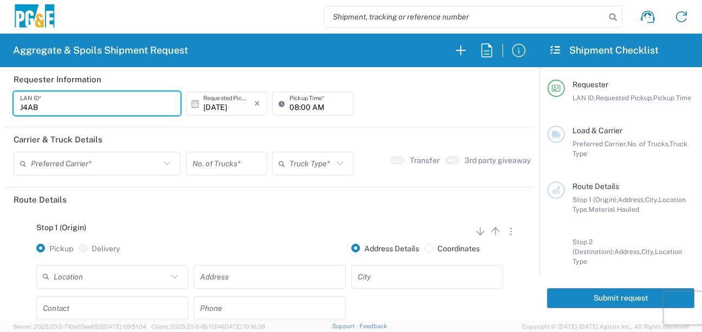
type input "J4AB"
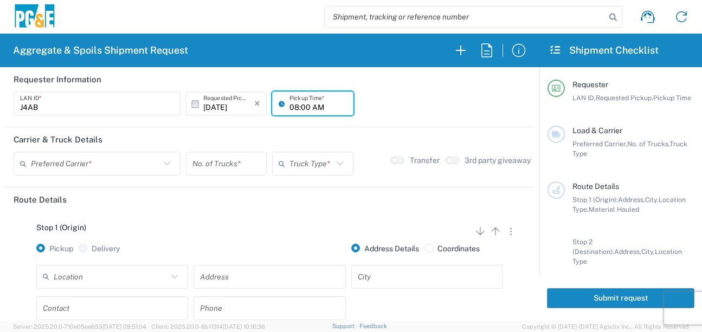
click at [294, 106] on input "08:00 AM" at bounding box center [318, 103] width 57 height 19
click at [301, 107] on input "05:00 AM" at bounding box center [318, 103] width 57 height 19
type input "05:30 AM"
click at [253, 234] on div "Stop 1 (Origin) Add Stop Above Add Stop Below Remove Stop" at bounding box center [270, 233] width 512 height 21
click at [100, 168] on input "text" at bounding box center [95, 164] width 129 height 19
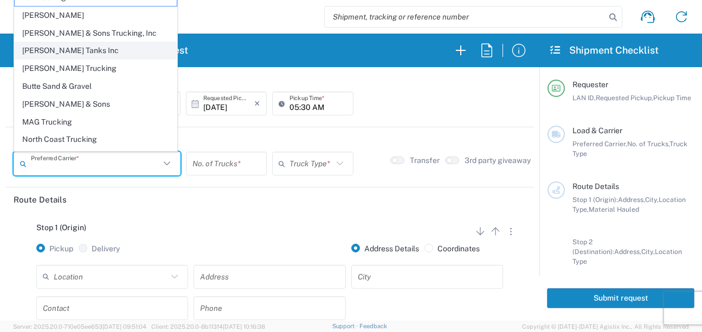
click at [47, 53] on span "[PERSON_NAME] Tanks Inc" at bounding box center [96, 50] width 162 height 17
type input "[PERSON_NAME] Tanks Inc"
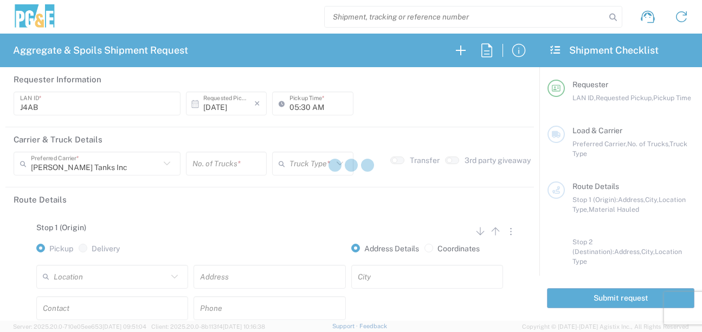
click at [208, 191] on div at bounding box center [351, 166] width 702 height 332
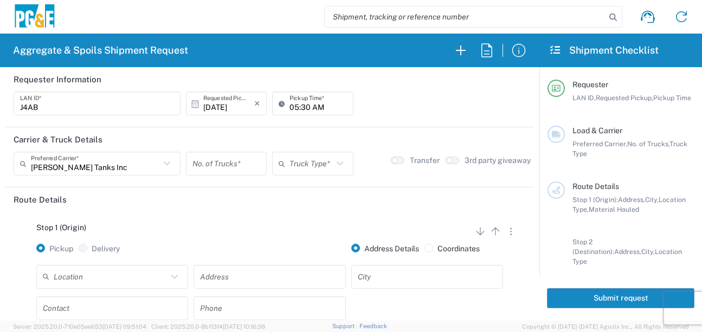
click at [229, 163] on input "number" at bounding box center [226, 164] width 68 height 19
type input "5"
click at [301, 160] on input "text" at bounding box center [311, 164] width 43 height 19
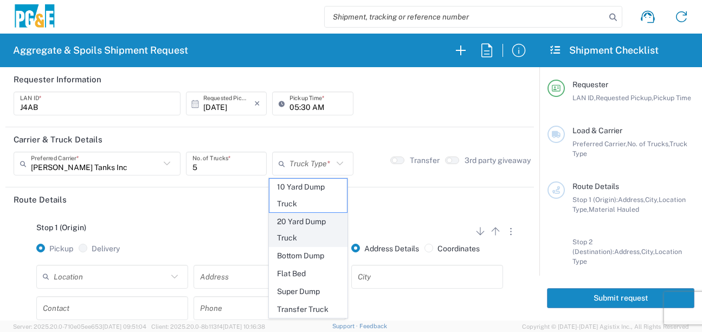
click at [299, 214] on span "20 Yard Dump Truck" at bounding box center [308, 231] width 78 height 34
type input "20 Yard Dump Truck"
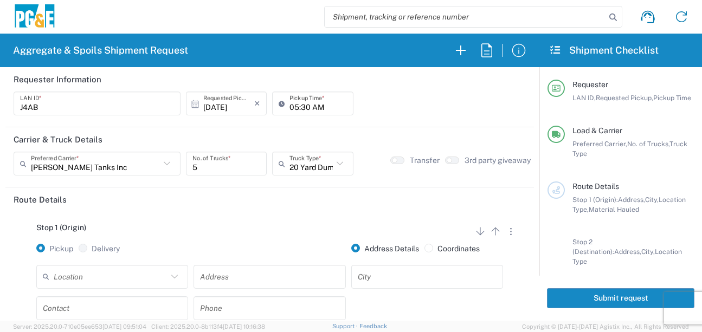
click at [285, 217] on div "Stop 1 (Origin) Add Stop Above Add Stop Below Remove Stop Pickup Delivery Addre…" at bounding box center [270, 297] width 512 height 170
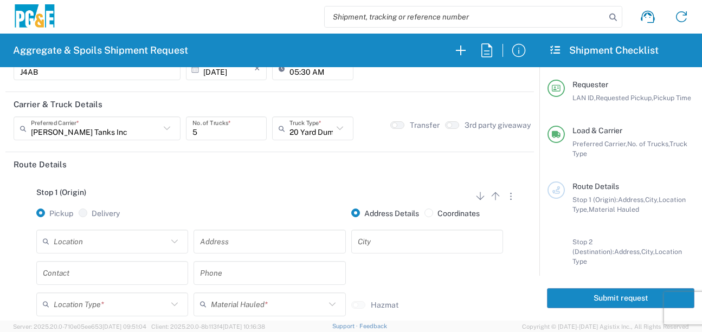
scroll to position [54, 0]
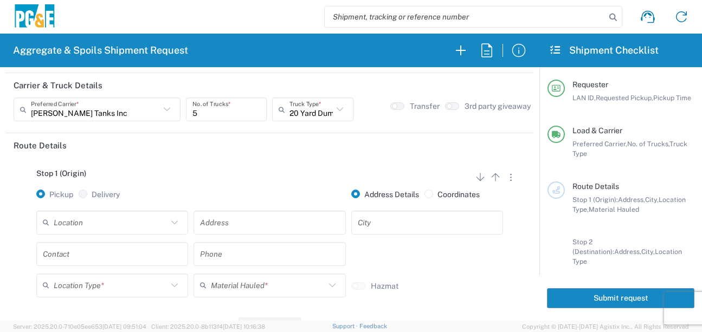
click at [126, 224] on input "text" at bounding box center [111, 222] width 114 height 19
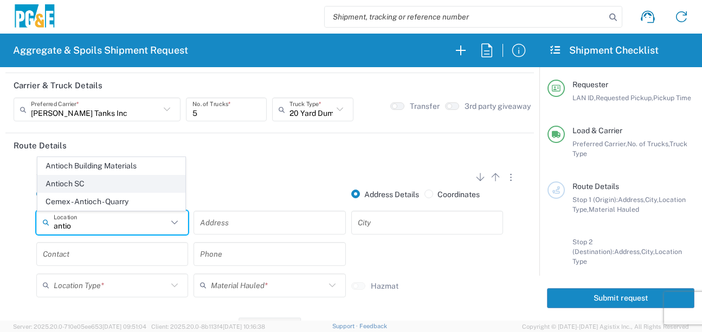
click at [102, 181] on span "Antioch SC" at bounding box center [111, 184] width 147 height 17
type input "Antioch SC"
type input "[STREET_ADDRESS]"
type input "Antioch"
type input "Business No Loading Dock"
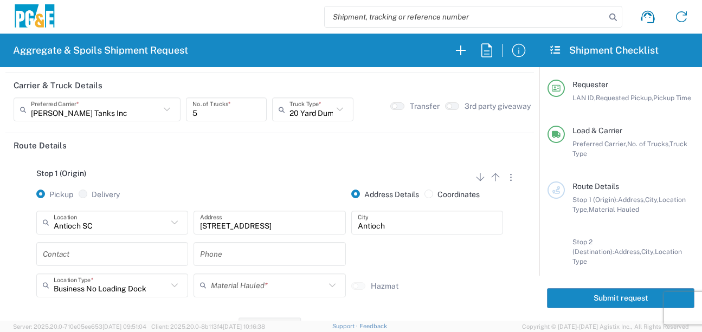
click at [85, 262] on input "text" at bounding box center [112, 254] width 139 height 19
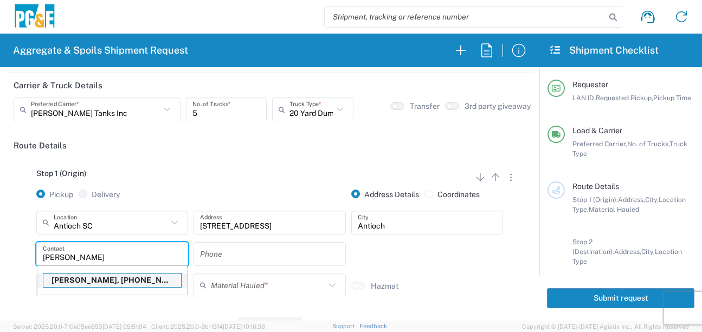
click at [87, 280] on p "[PERSON_NAME], [PHONE_NUMBER]" at bounding box center [112, 281] width 138 height 14
type input "[PERSON_NAME]"
type input "[PHONE_NUMBER]"
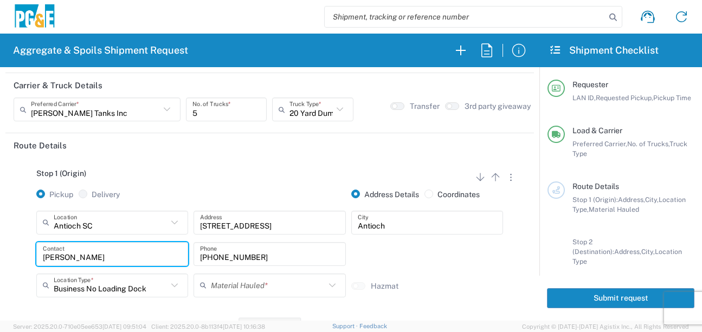
click at [244, 293] on input "text" at bounding box center [268, 285] width 114 height 19
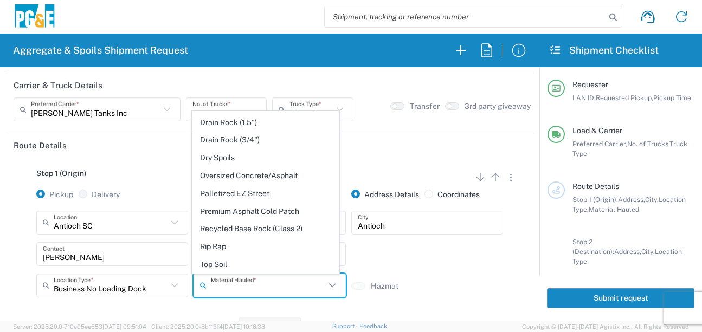
scroll to position [210, 0]
click at [224, 150] on span "Dry Spoils" at bounding box center [265, 158] width 147 height 17
type input "Dry Spoils"
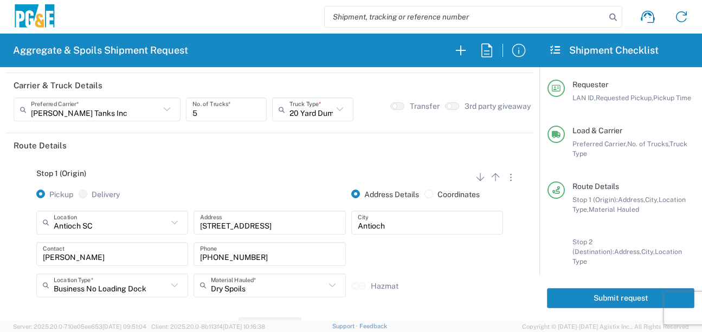
click at [158, 308] on div "Stop 1 (Origin) Add Stop Above Add Stop Below Remove Stop Pickup Delivery Addre…" at bounding box center [270, 243] width 512 height 170
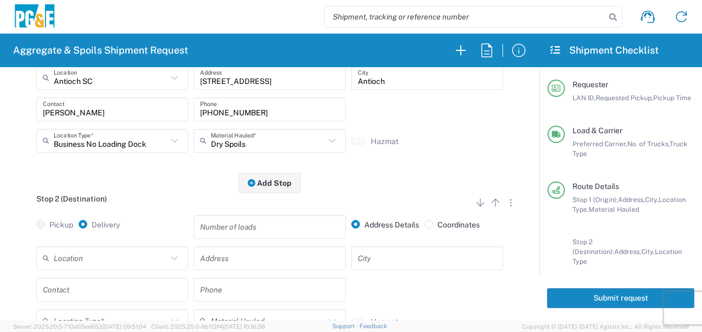
scroll to position [217, 0]
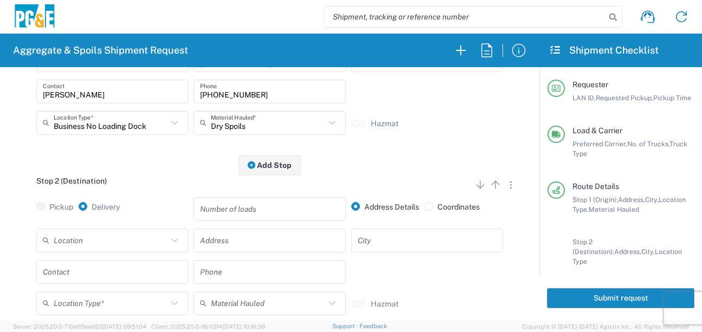
click at [98, 240] on input "text" at bounding box center [111, 240] width 114 height 19
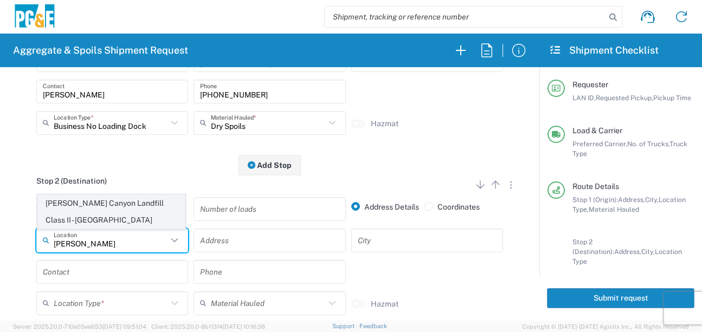
click at [111, 208] on span "[PERSON_NAME] Canyon Landfill Class II - [GEOGRAPHIC_DATA]" at bounding box center [111, 212] width 147 height 34
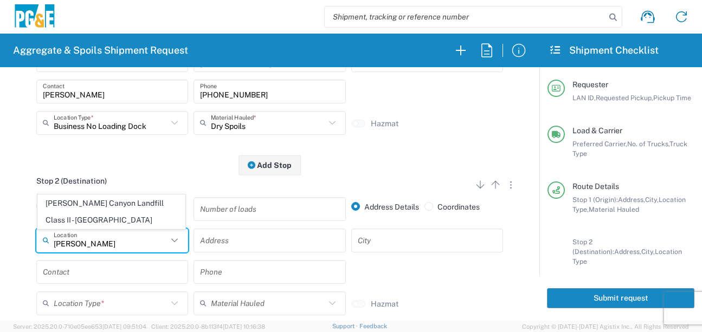
type input "[PERSON_NAME] Canyon Landfill Class II - [GEOGRAPHIC_DATA]"
type input "[STREET_ADDRESS][PERSON_NAME]"
type input "[GEOGRAPHIC_DATA]"
type input "Landfill"
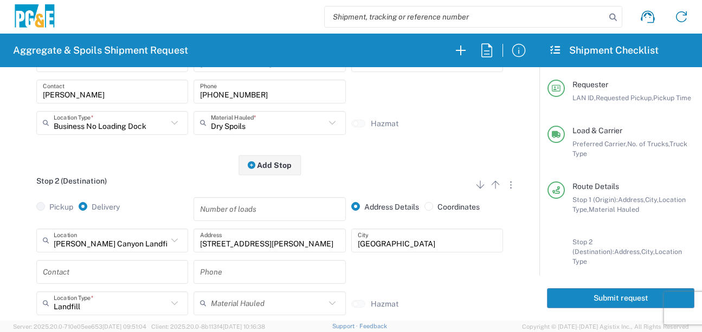
click at [125, 266] on input "text" at bounding box center [112, 271] width 139 height 19
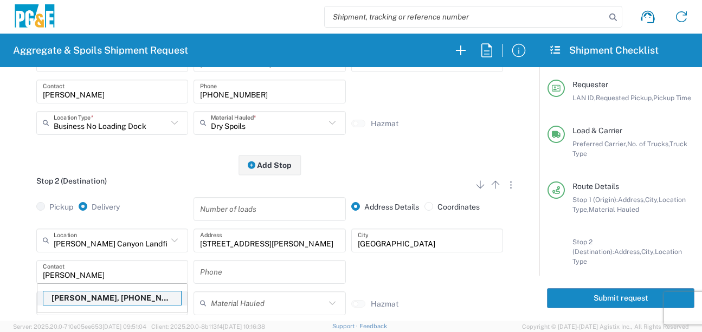
click at [112, 304] on p "[PERSON_NAME], [PHONE_NUMBER]" at bounding box center [112, 299] width 138 height 14
type input "[PERSON_NAME]"
type input "[PHONE_NUMBER]"
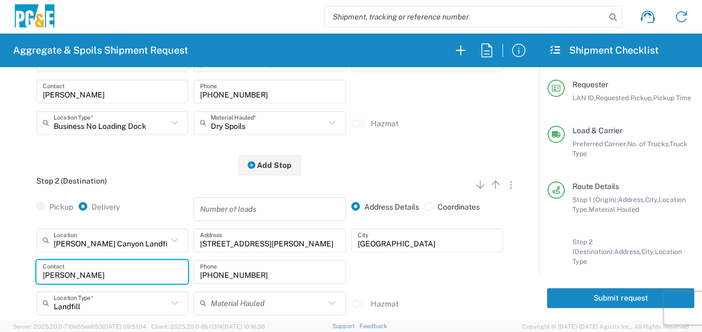
click at [16, 228] on div "Pickup Delivery Number of loads Address Details Coordinates" at bounding box center [270, 212] width 518 height 31
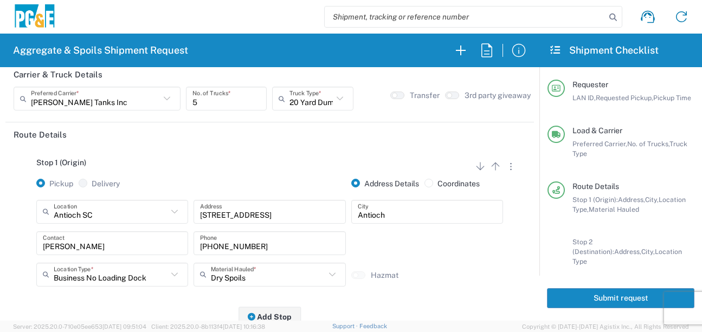
scroll to position [0, 0]
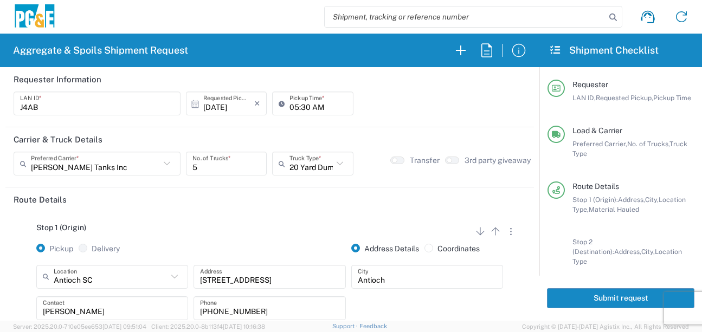
click at [621, 293] on button "Submit request" at bounding box center [620, 298] width 147 height 20
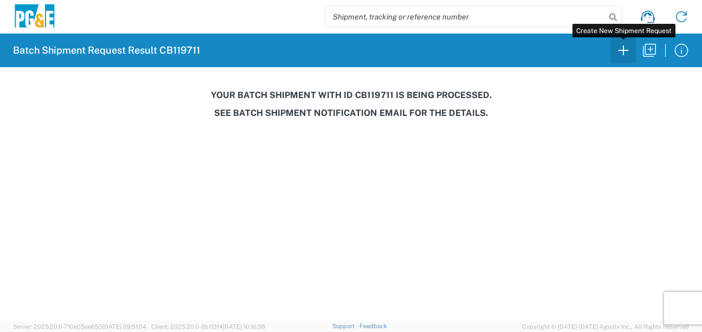
click at [625, 52] on icon "button" at bounding box center [623, 50] width 17 height 17
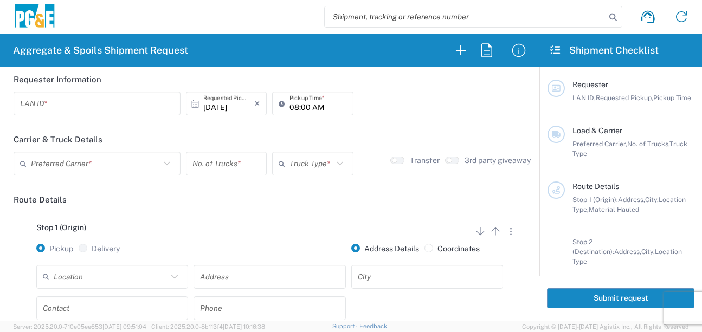
click at [65, 104] on input "text" at bounding box center [97, 103] width 154 height 19
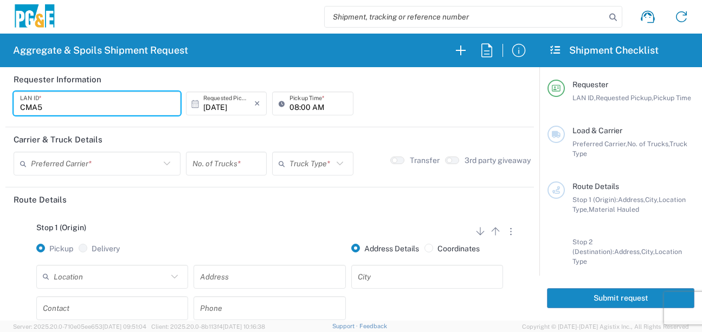
type input "CMA5"
click at [292, 103] on input "08:00 AM" at bounding box center [318, 103] width 57 height 19
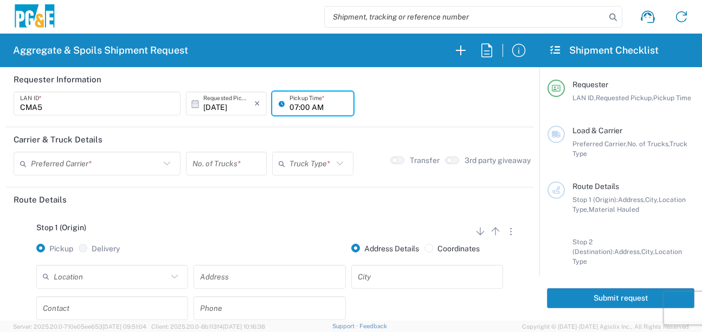
type input "07:00 AM"
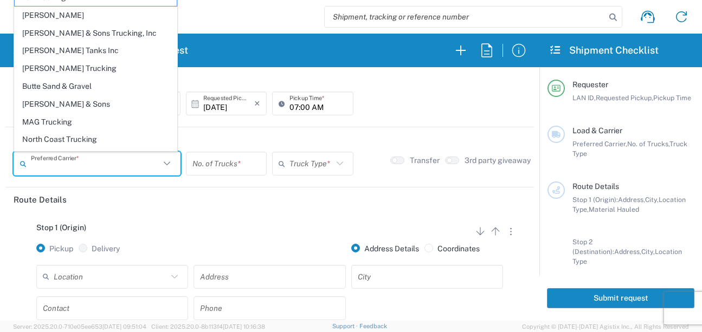
click at [152, 160] on input "text" at bounding box center [95, 164] width 129 height 19
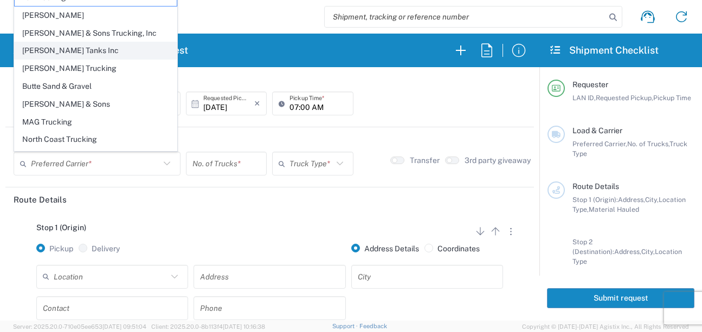
click at [68, 56] on span "[PERSON_NAME] Tanks Inc" at bounding box center [96, 50] width 162 height 17
type input "[PERSON_NAME] Tanks Inc"
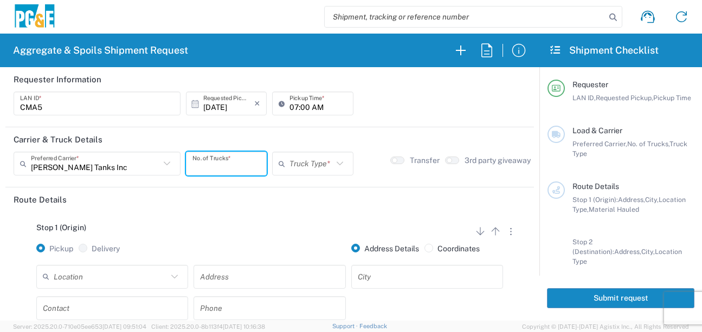
click at [238, 164] on input "number" at bounding box center [226, 164] width 68 height 19
type input "1"
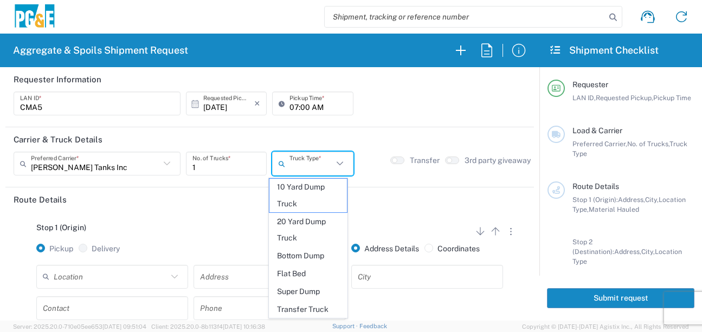
click at [314, 169] on input "text" at bounding box center [311, 164] width 43 height 19
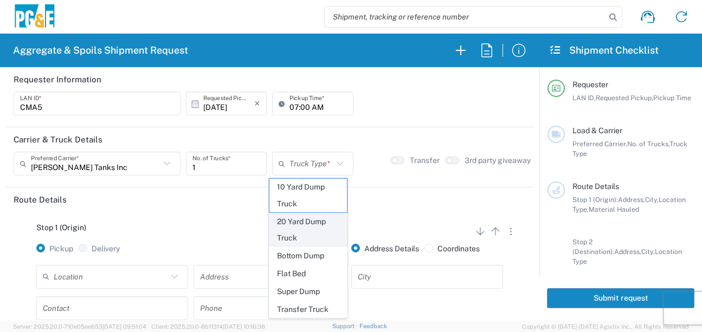
click at [302, 221] on span "20 Yard Dump Truck" at bounding box center [308, 231] width 78 height 34
type input "20 Yard Dump Truck"
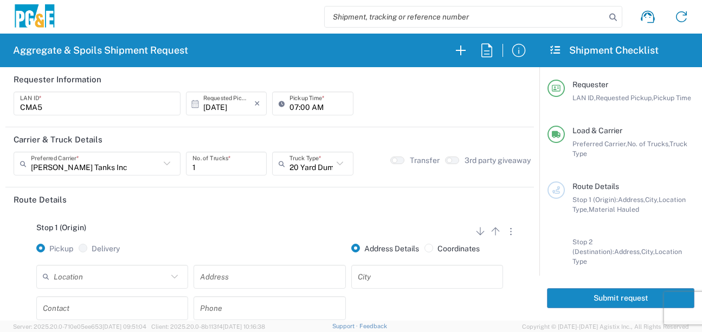
click at [297, 219] on div "Stop 1 (Origin) Add Stop Above Add Stop Below Remove Stop Pickup Delivery Addre…" at bounding box center [270, 297] width 512 height 170
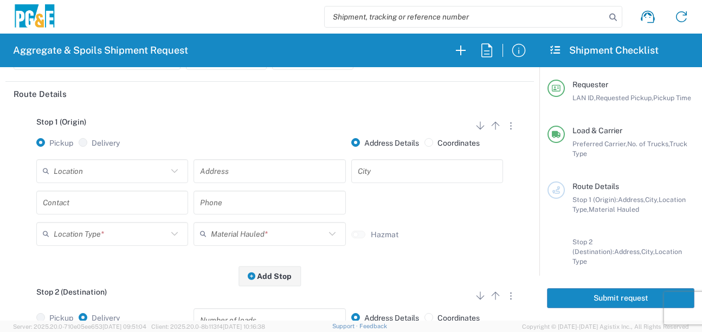
scroll to position [108, 0]
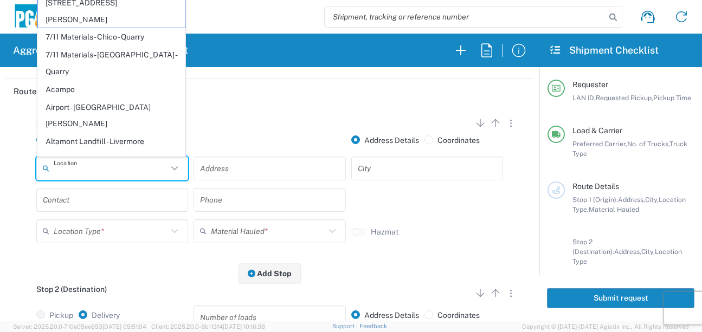
click at [148, 174] on input "text" at bounding box center [111, 168] width 114 height 19
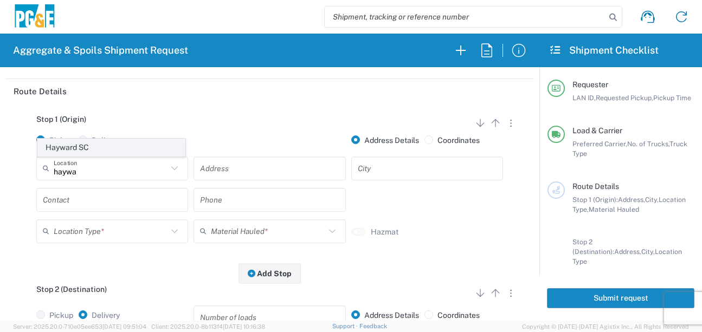
click at [104, 151] on span "Hayward SC" at bounding box center [111, 147] width 147 height 17
type input "Hayward SC"
type input "24300 Clawiter Rd"
type input "Hayward"
type input "Business No Loading Dock"
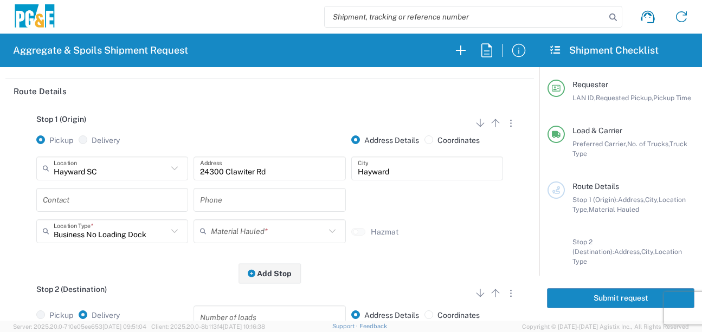
click at [100, 196] on input "text" at bounding box center [112, 199] width 139 height 19
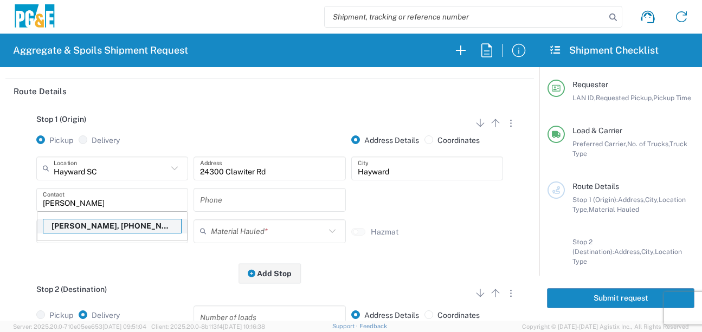
click at [111, 229] on p "[PERSON_NAME], [PHONE_NUMBER]" at bounding box center [112, 227] width 138 height 14
type input "[PERSON_NAME]"
type input "[PHONE_NUMBER]"
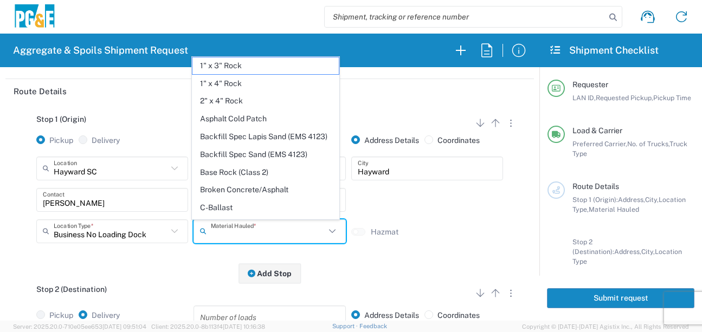
click at [224, 229] on input "text" at bounding box center [268, 231] width 114 height 19
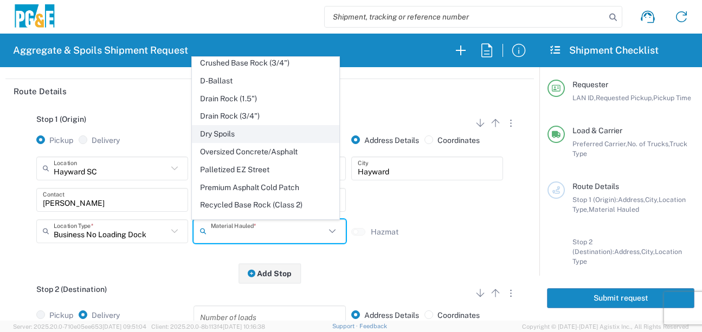
click at [221, 143] on span "Dry Spoils" at bounding box center [265, 134] width 147 height 17
type input "Dry Spoils"
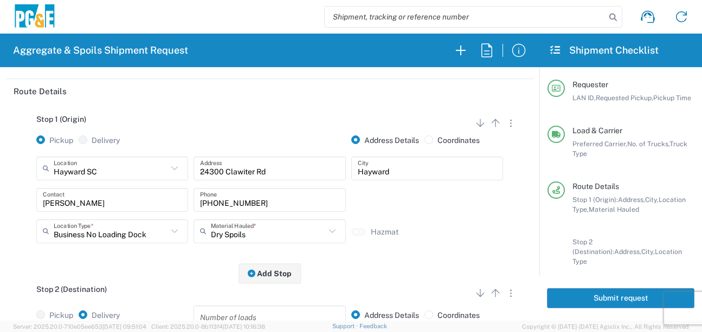
click at [174, 291] on div "Stop 2 (Destination) Add Stop Above Add Stop Below Remove Stop" at bounding box center [270, 295] width 512 height 21
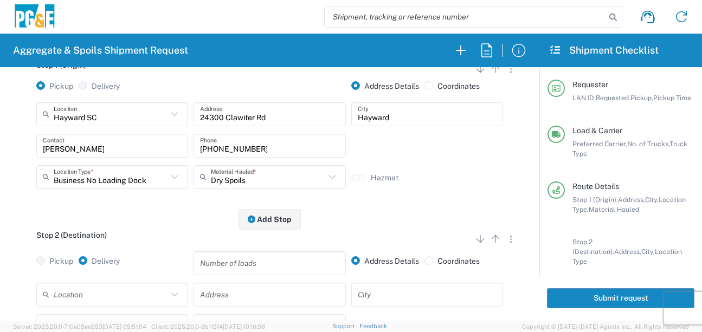
click at [66, 292] on input "text" at bounding box center [111, 294] width 114 height 19
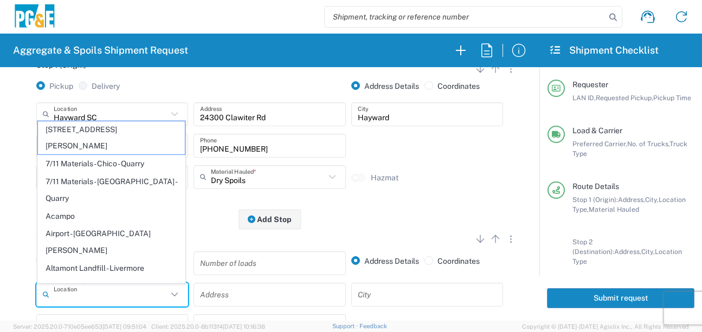
type input "e"
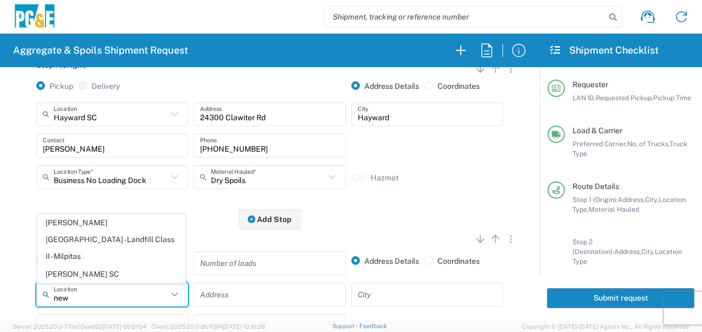
click at [89, 247] on span "[PERSON_NAME][GEOGRAPHIC_DATA] - Landfill Class II - Milpitas" at bounding box center [111, 240] width 147 height 50
type input "[PERSON_NAME][GEOGRAPHIC_DATA] - Landfill Class II - Milpitas"
type input "[STREET_ADDRESS][PERSON_NAME]"
type input "Milpitas"
type input "Landfill"
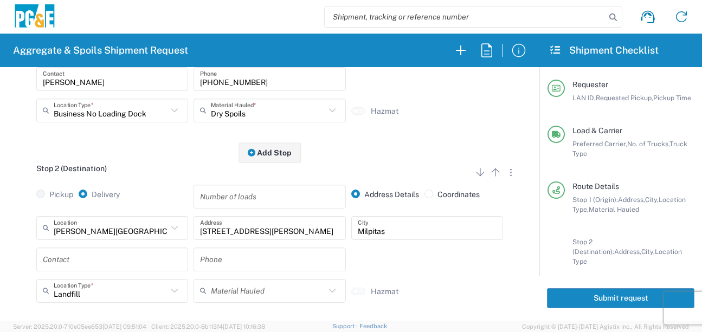
scroll to position [271, 0]
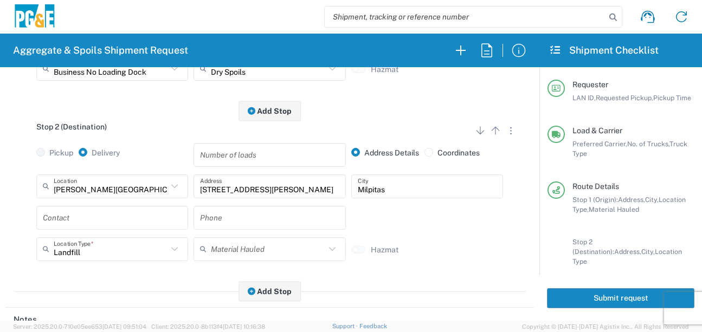
click at [77, 219] on input "text" at bounding box center [112, 217] width 139 height 19
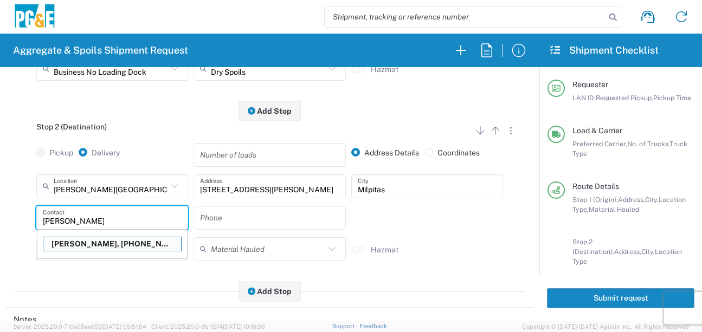
click at [78, 243] on p "[PERSON_NAME], [PHONE_NUMBER]" at bounding box center [112, 244] width 138 height 14
type input "[PERSON_NAME]"
type input "[PHONE_NUMBER]"
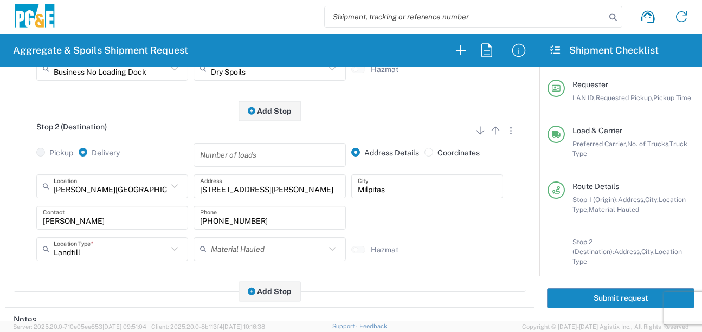
click at [117, 305] on agx-form-section "Route Details Stop 1 (Origin) Add Stop Above Add Stop Below Remove Stop Pickup …" at bounding box center [269, 112] width 529 height 391
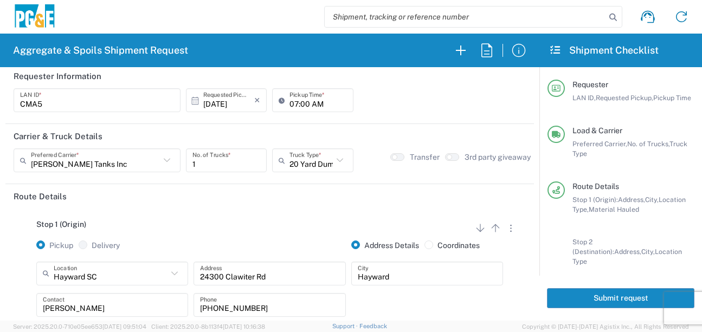
scroll to position [0, 0]
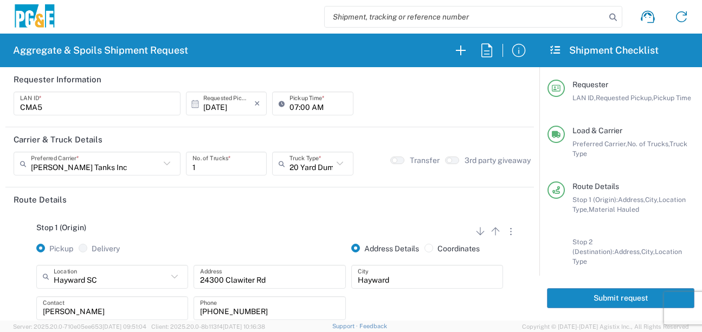
click at [603, 299] on button "Submit request" at bounding box center [620, 298] width 147 height 20
